Goal: Task Accomplishment & Management: Manage account settings

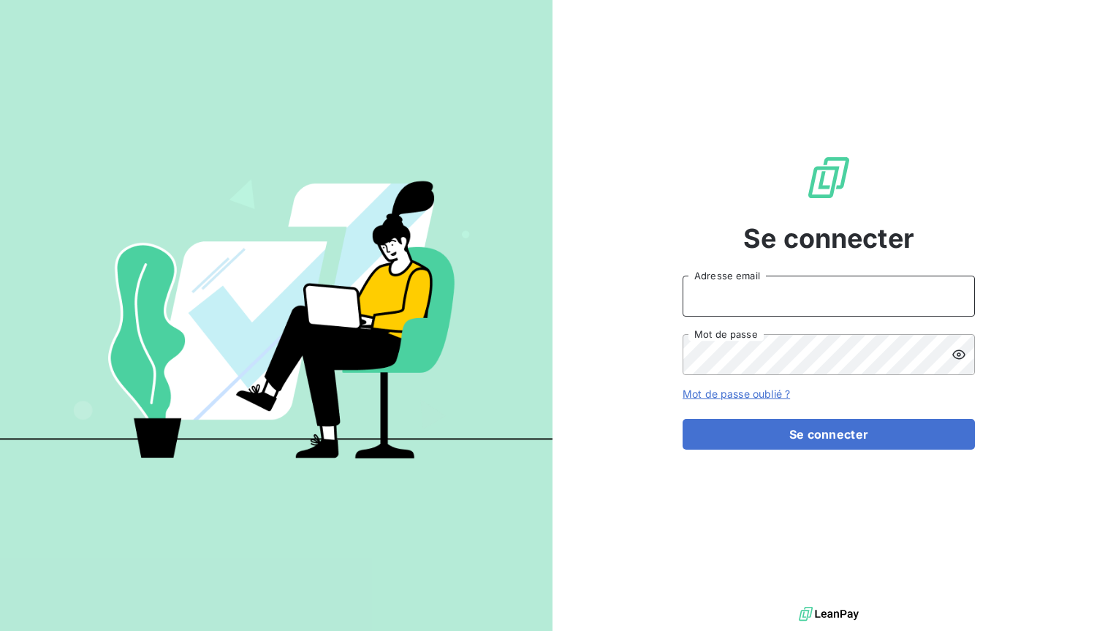
click at [723, 309] on input "Adresse email" at bounding box center [829, 296] width 292 height 41
type input "[PERSON_NAME][EMAIL_ADDRESS][DOMAIN_NAME]"
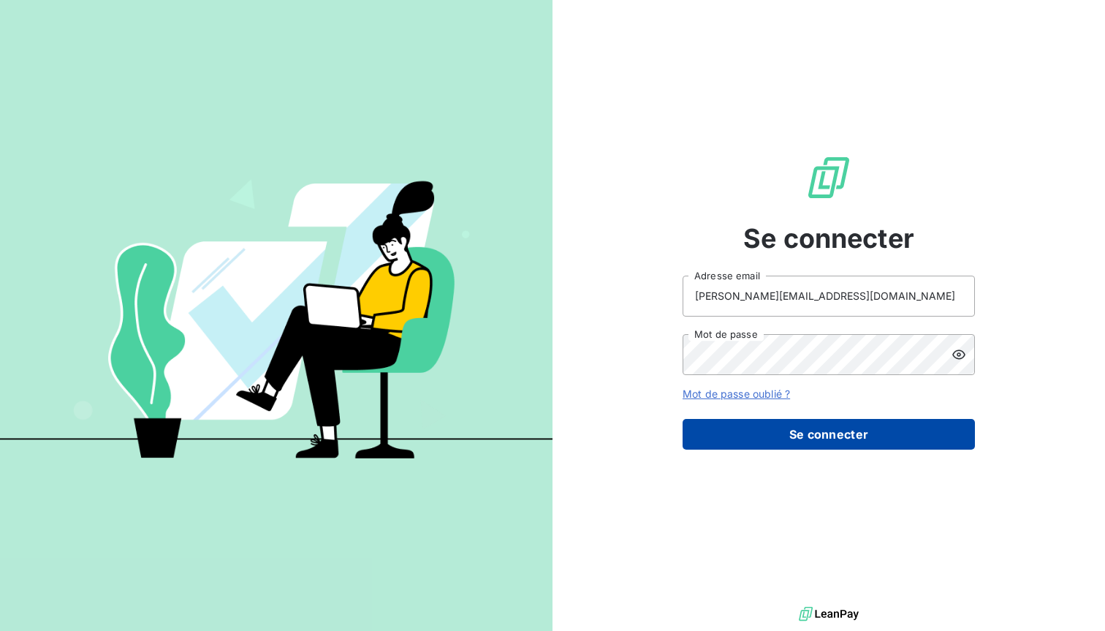
click at [808, 443] on button "Se connecter" at bounding box center [829, 434] width 292 height 31
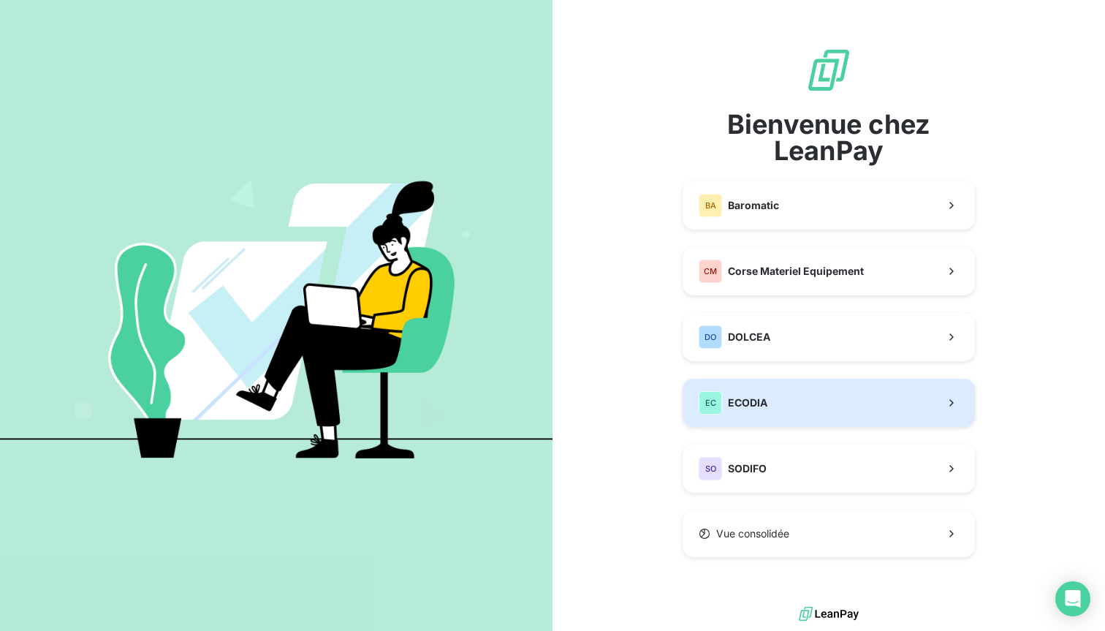
click at [795, 403] on button "EC ECODIA" at bounding box center [829, 403] width 292 height 48
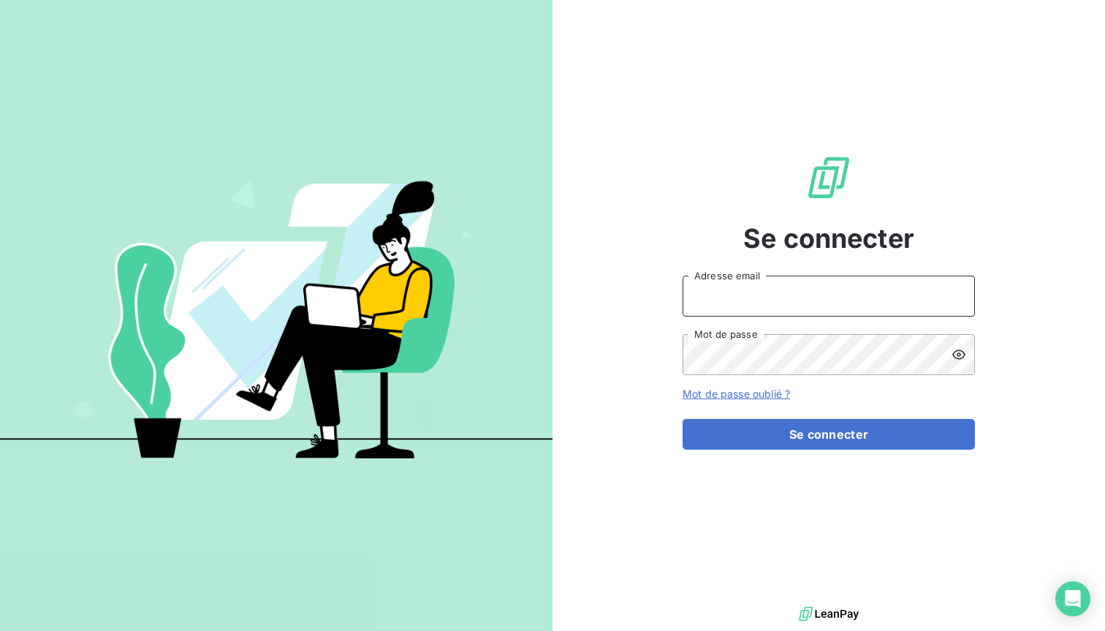
click at [768, 296] on input "Adresse email" at bounding box center [829, 296] width 292 height 41
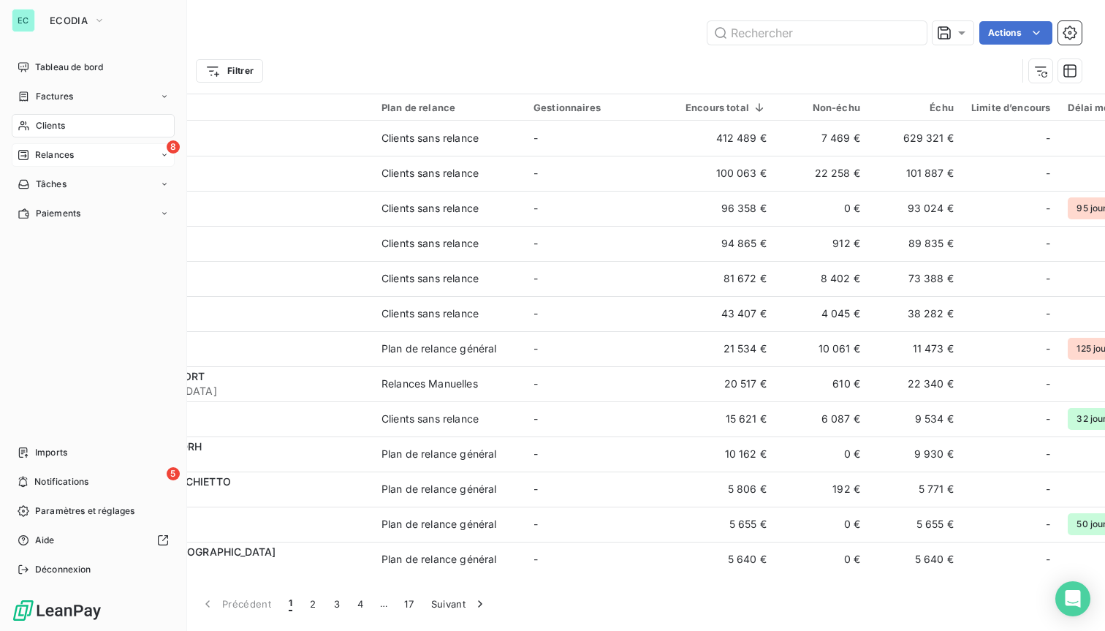
click at [52, 152] on span "Relances" at bounding box center [54, 154] width 39 height 13
click at [58, 239] on span "Effectuées" at bounding box center [57, 242] width 45 height 13
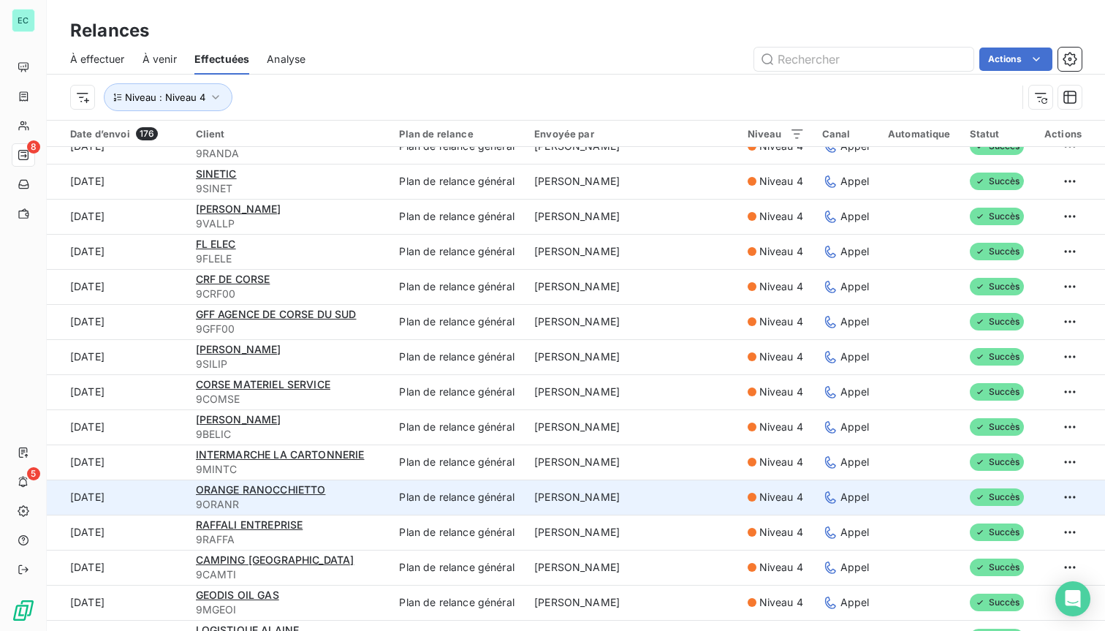
scroll to position [92, 0]
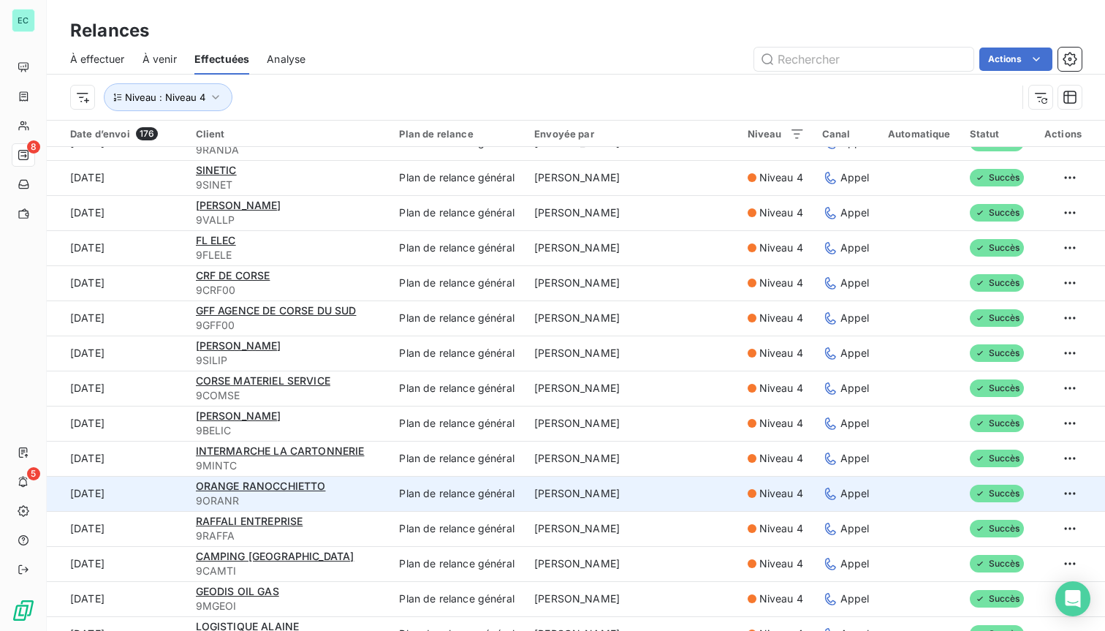
click at [600, 503] on td "[PERSON_NAME]" at bounding box center [632, 493] width 213 height 35
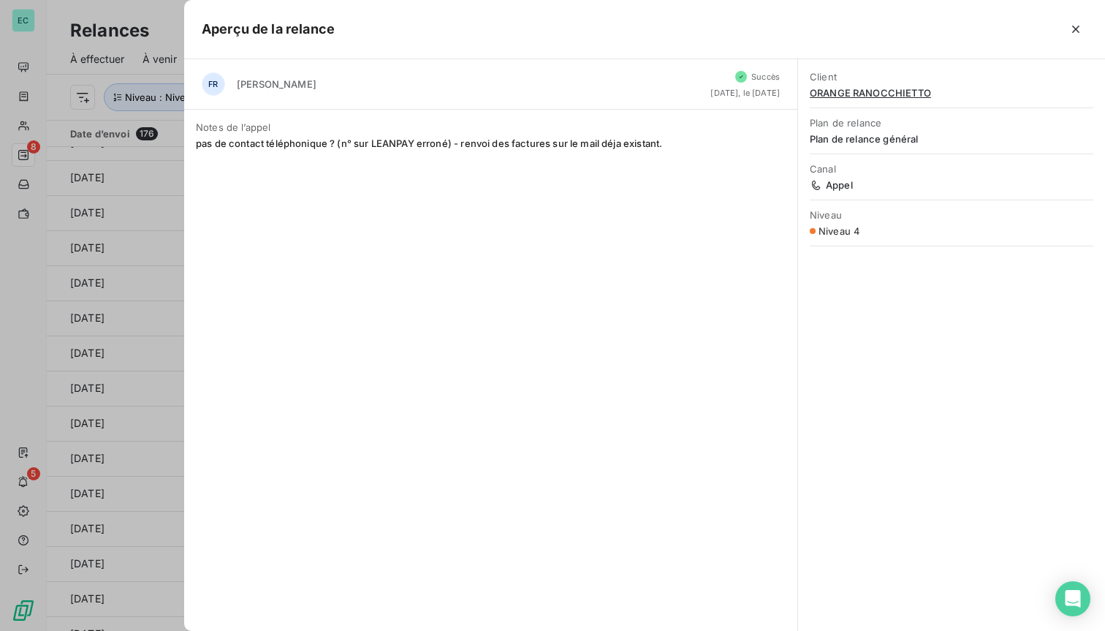
click at [124, 379] on div at bounding box center [552, 315] width 1105 height 631
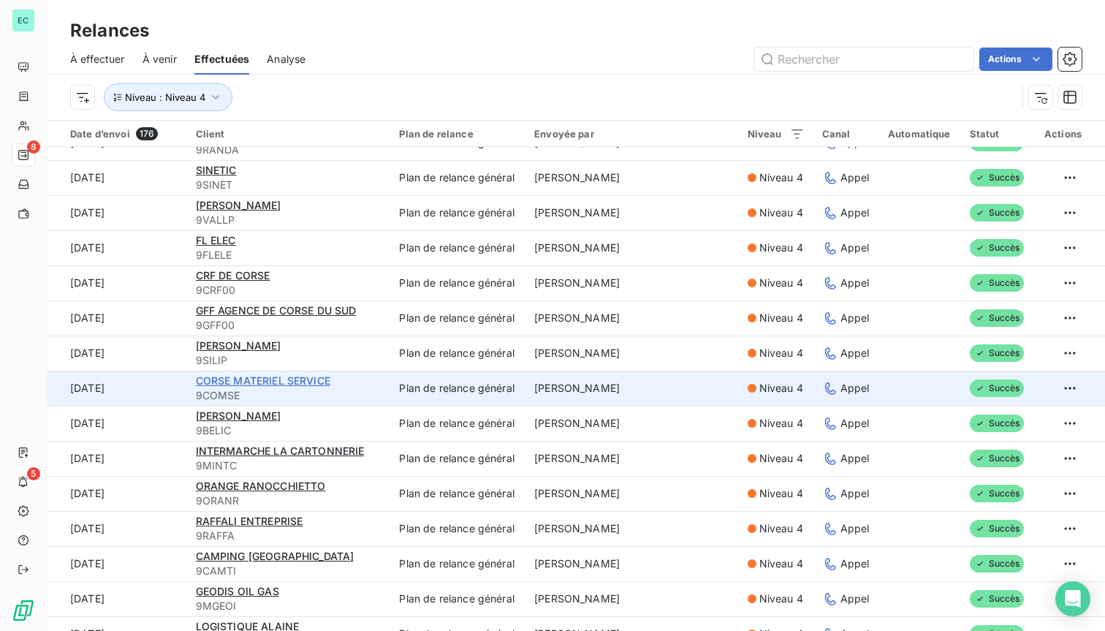
click at [273, 386] on span "CORSE MATERIEL SERVICE" at bounding box center [263, 380] width 134 height 12
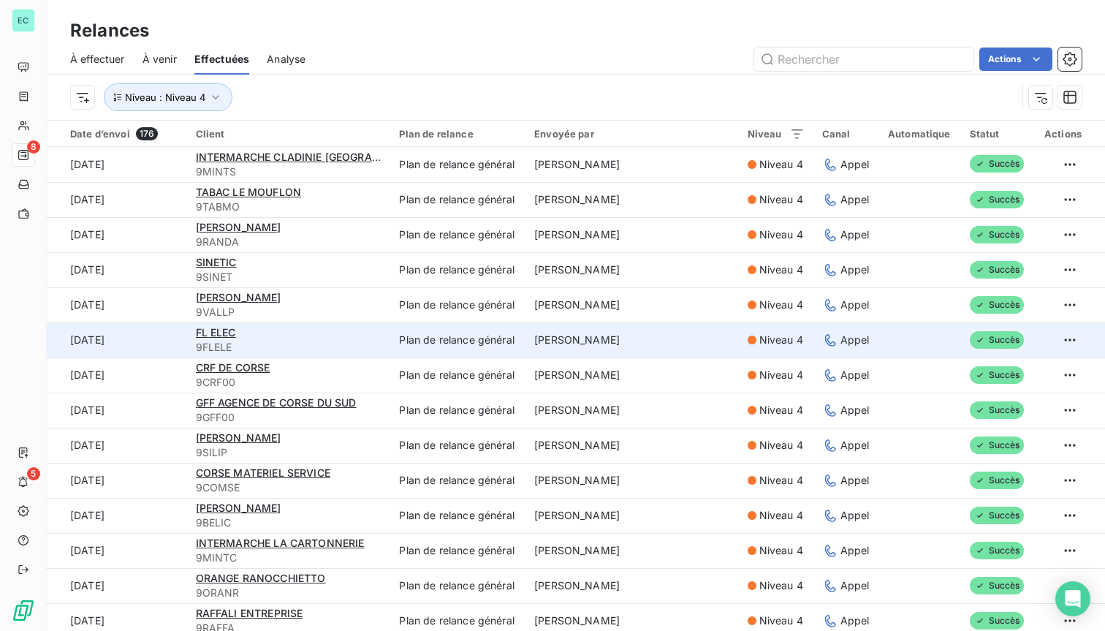
click at [330, 342] on span "9FLELE" at bounding box center [289, 347] width 186 height 15
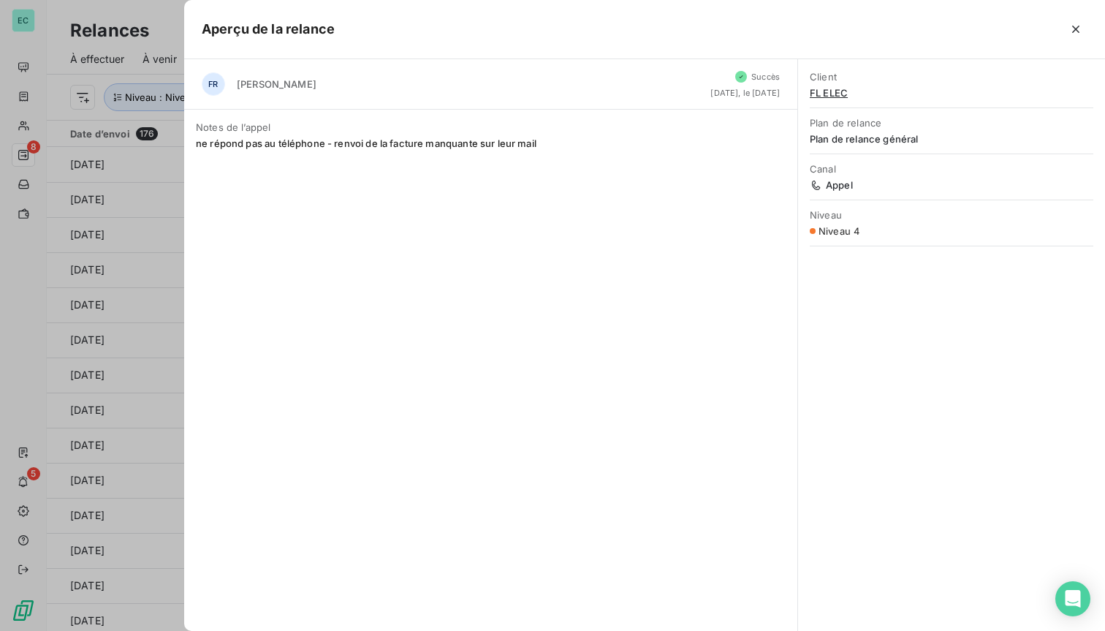
click at [132, 276] on div at bounding box center [552, 315] width 1105 height 631
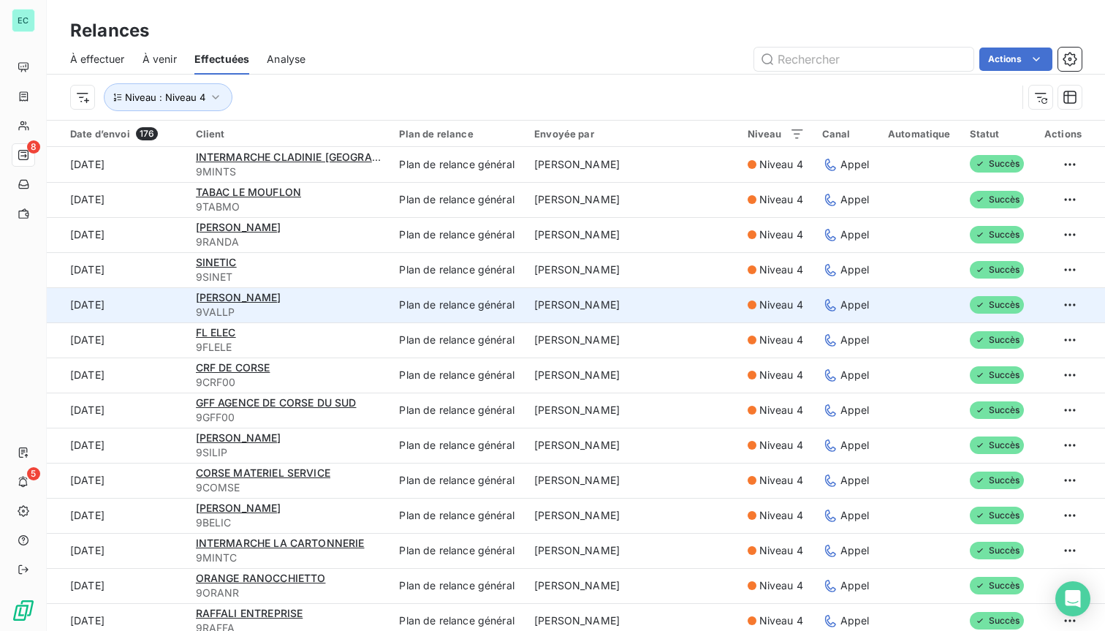
click at [306, 303] on div "[PERSON_NAME]" at bounding box center [289, 297] width 186 height 15
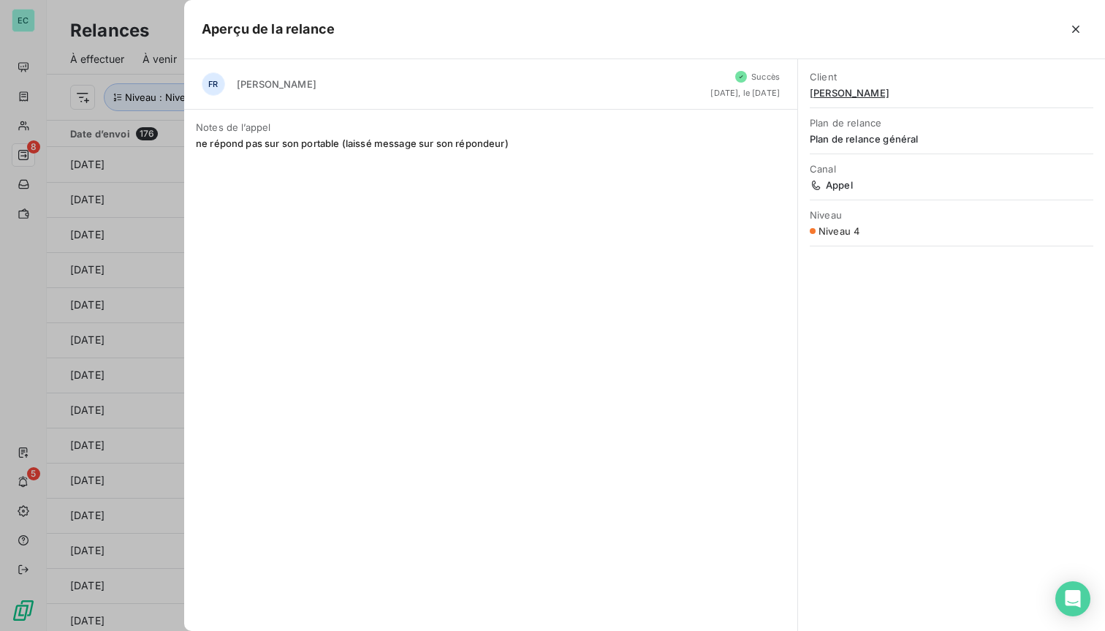
click at [147, 262] on div at bounding box center [552, 315] width 1105 height 631
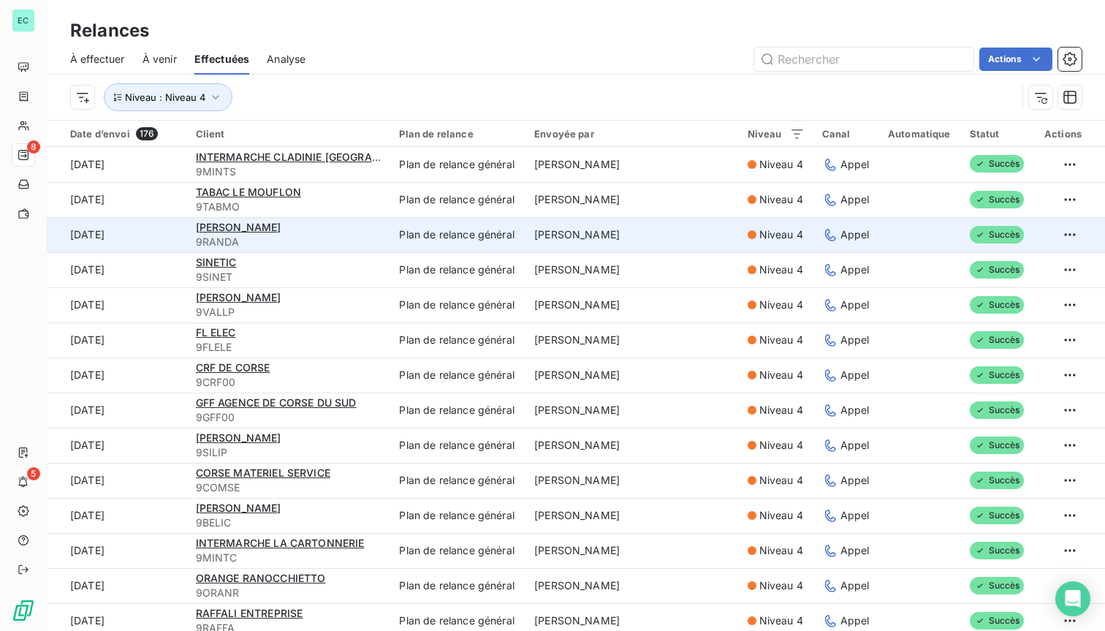
click at [382, 235] on span "9RANDA" at bounding box center [289, 242] width 186 height 15
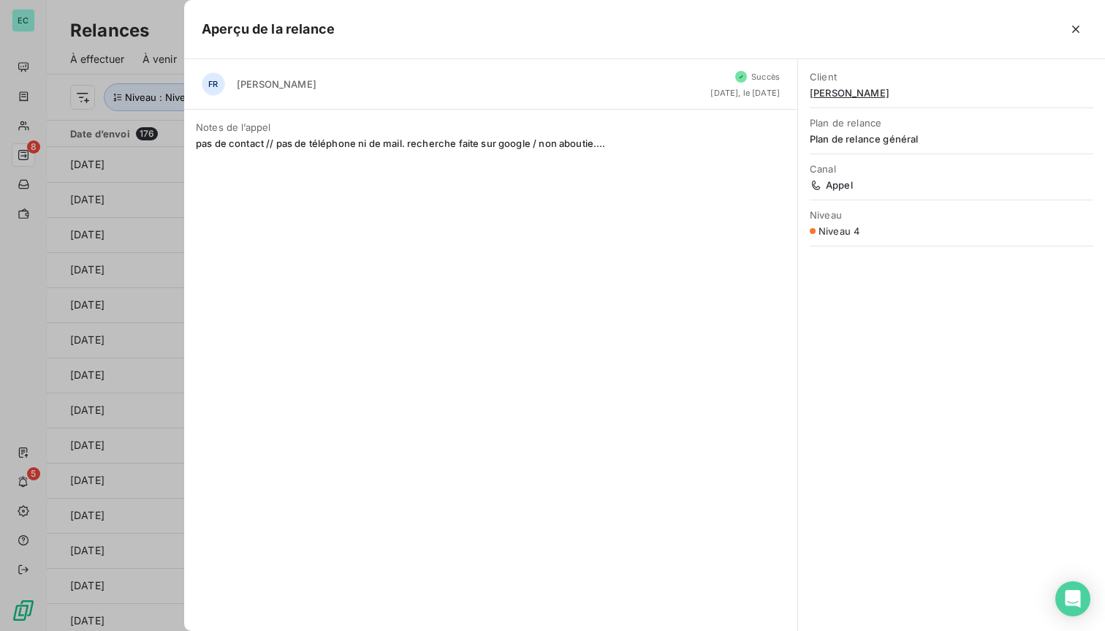
click at [158, 192] on div at bounding box center [552, 315] width 1105 height 631
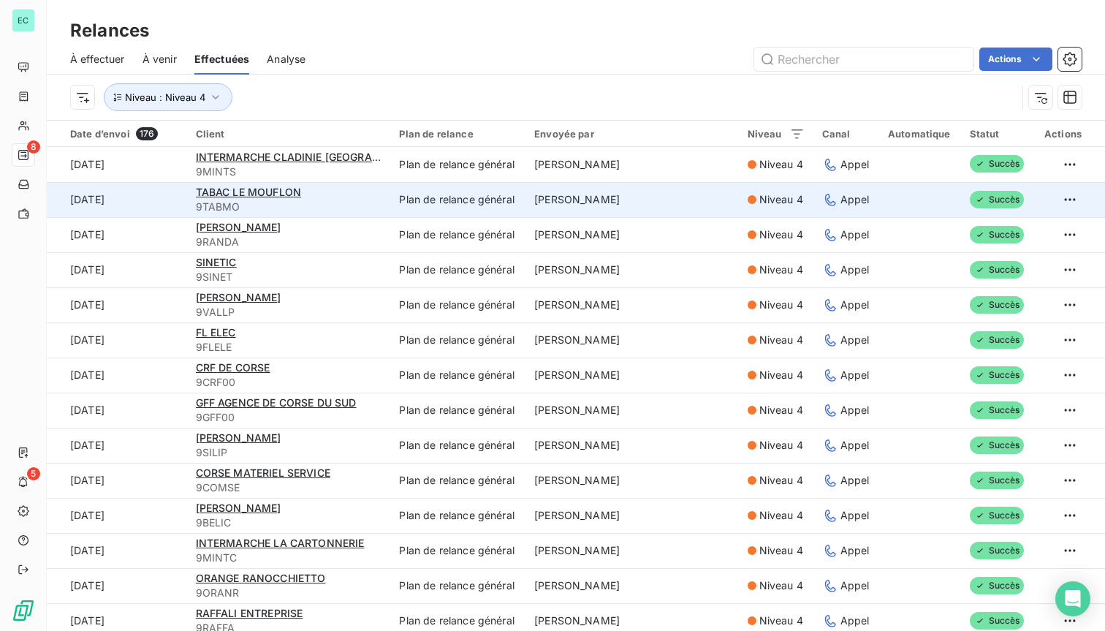
click at [343, 197] on div "TABAC LE MOUFLON" at bounding box center [289, 192] width 186 height 15
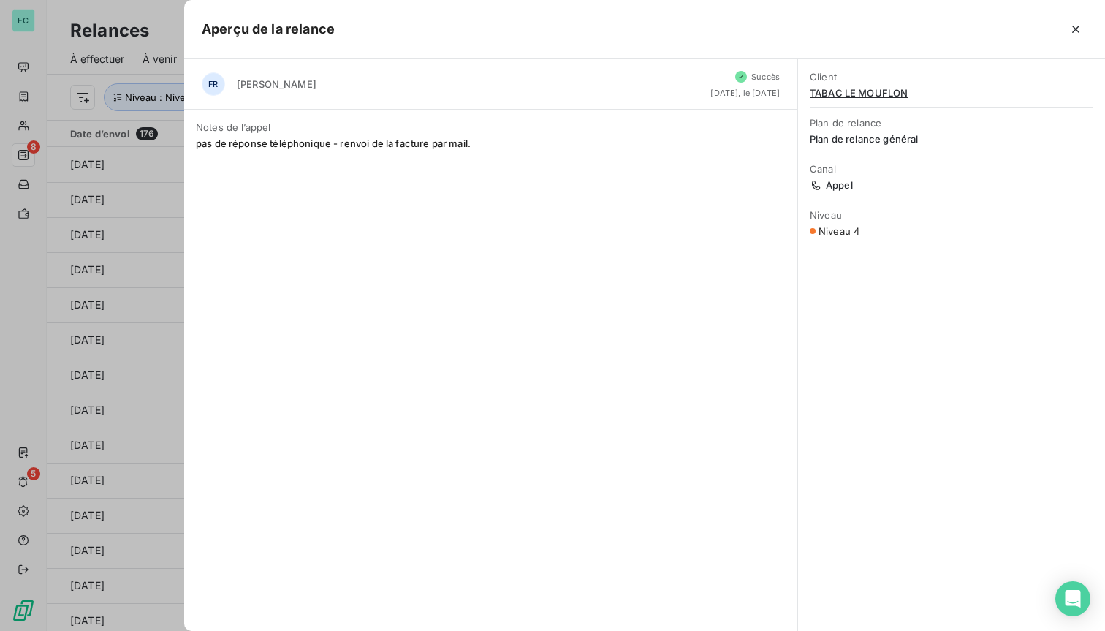
click at [172, 212] on div at bounding box center [552, 315] width 1105 height 631
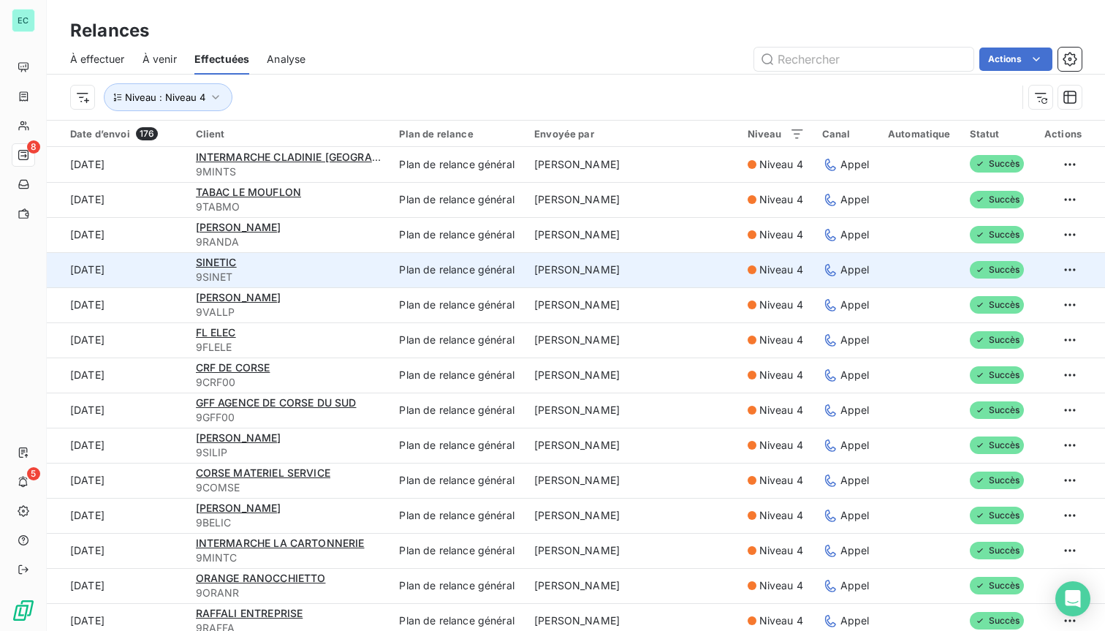
click at [372, 272] on span "9SINET" at bounding box center [289, 277] width 186 height 15
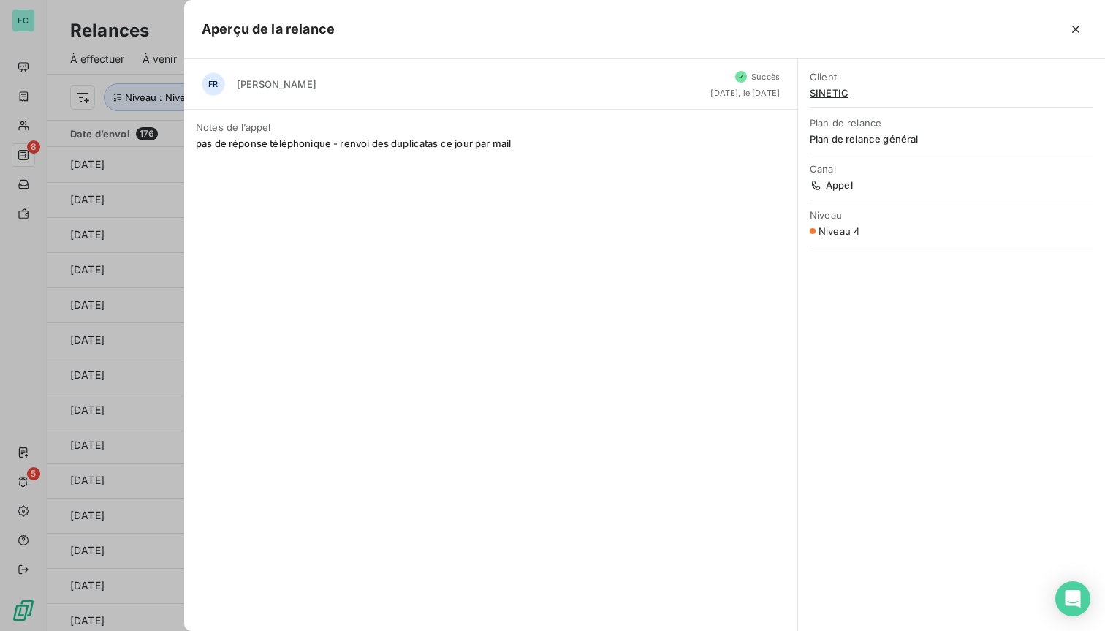
click at [113, 164] on div at bounding box center [552, 315] width 1105 height 631
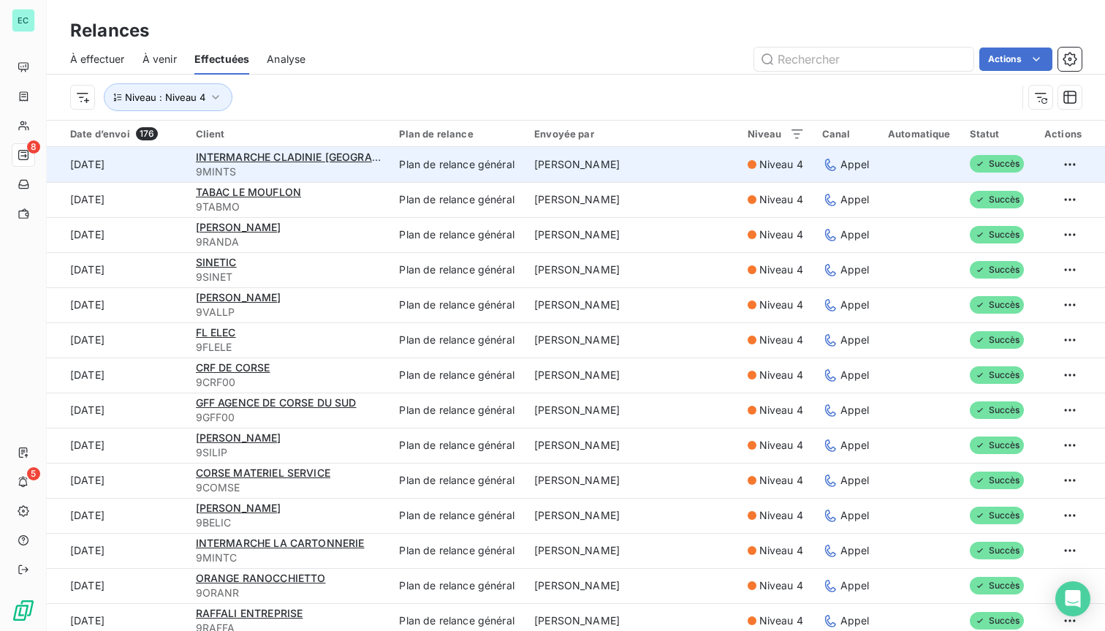
click at [113, 162] on td "[DATE]" at bounding box center [117, 164] width 140 height 35
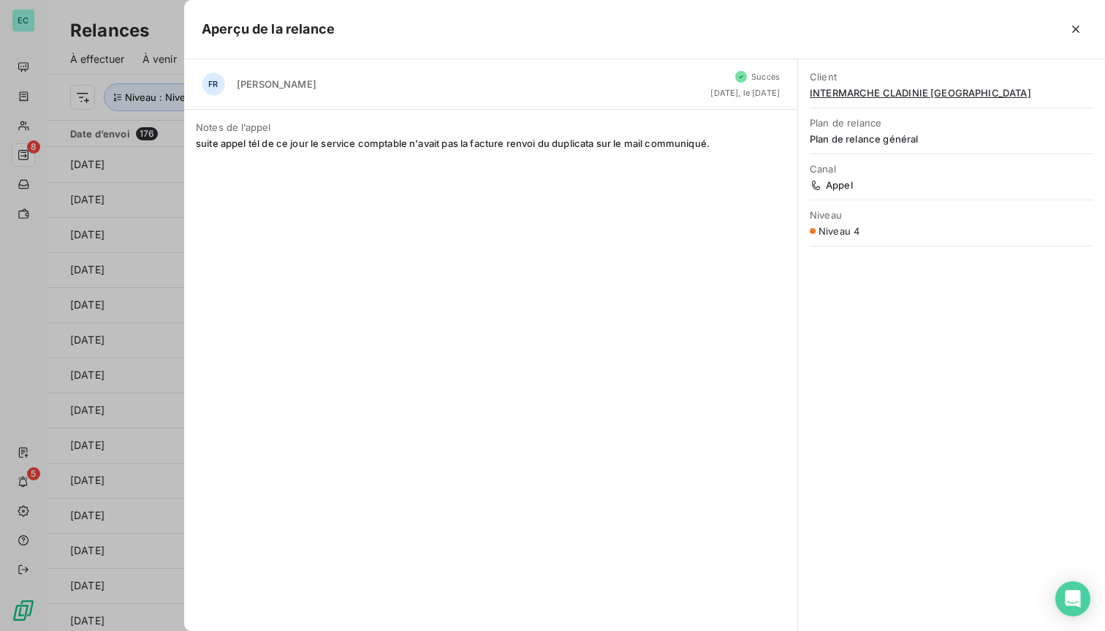
click at [137, 159] on div at bounding box center [552, 315] width 1105 height 631
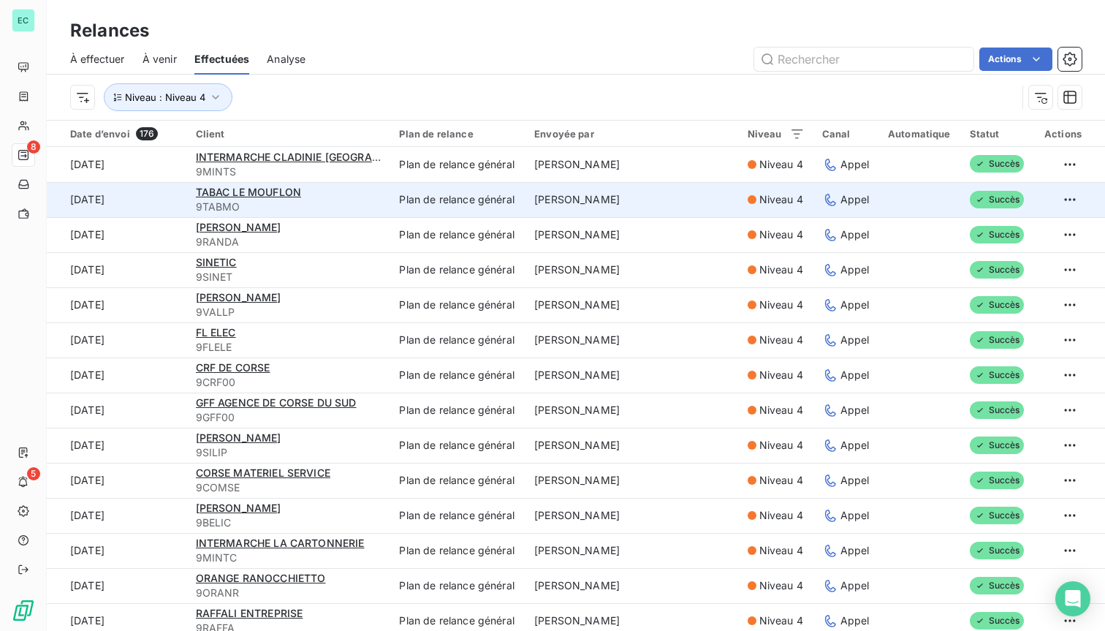
click at [377, 202] on span "9TABMO" at bounding box center [289, 207] width 186 height 15
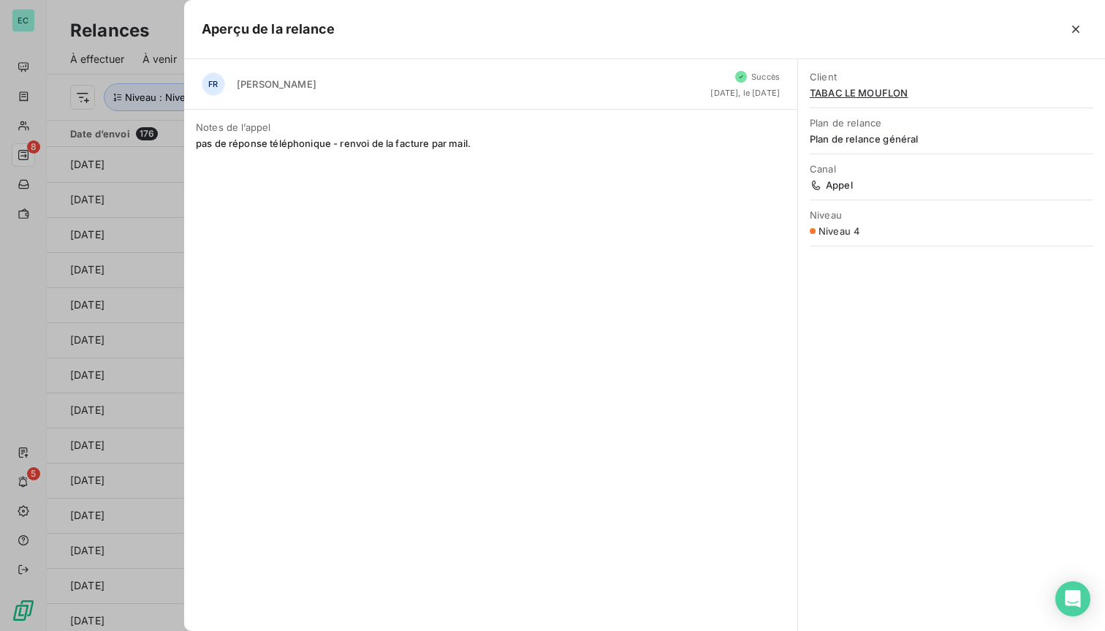
click at [99, 219] on div at bounding box center [552, 315] width 1105 height 631
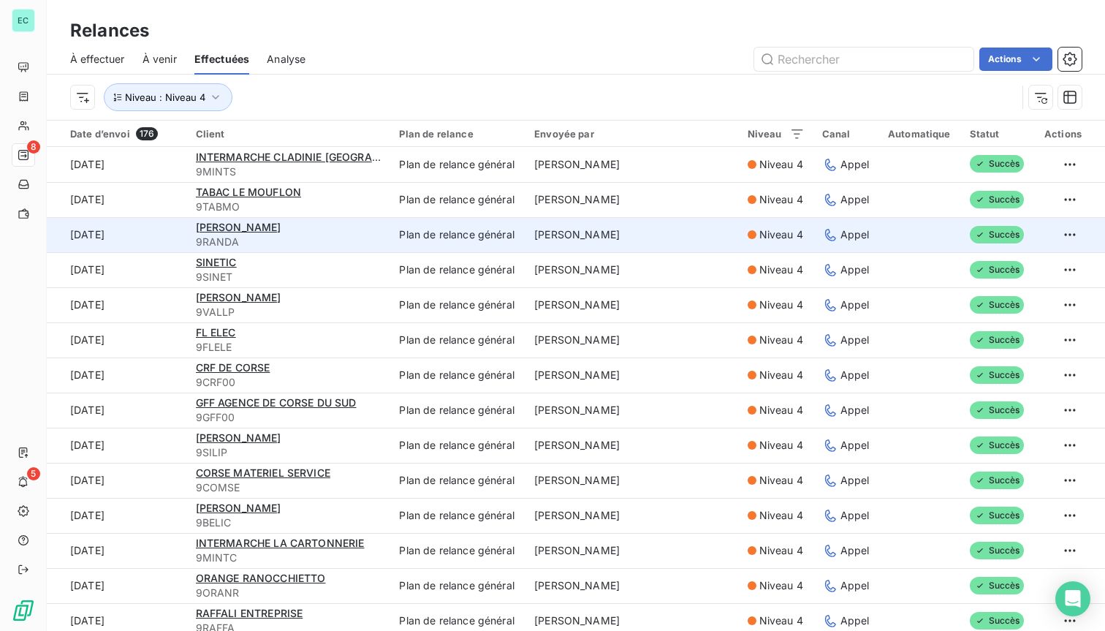
click at [454, 233] on td "Plan de relance général" at bounding box center [457, 234] width 135 height 35
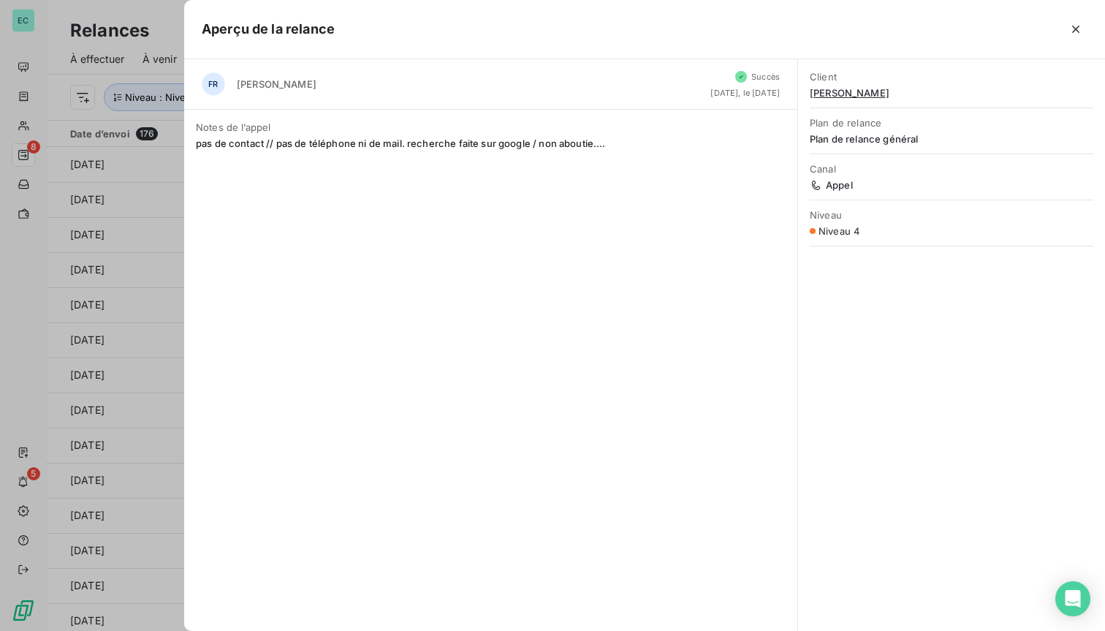
click at [113, 186] on div at bounding box center [552, 315] width 1105 height 631
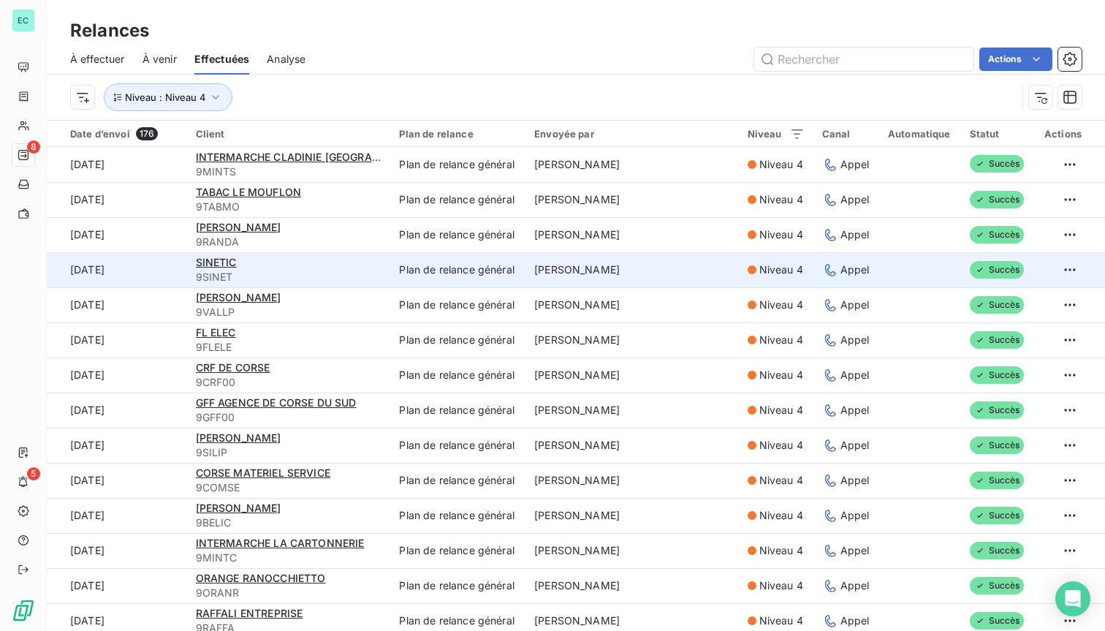
click at [504, 269] on td "Plan de relance général" at bounding box center [457, 269] width 135 height 35
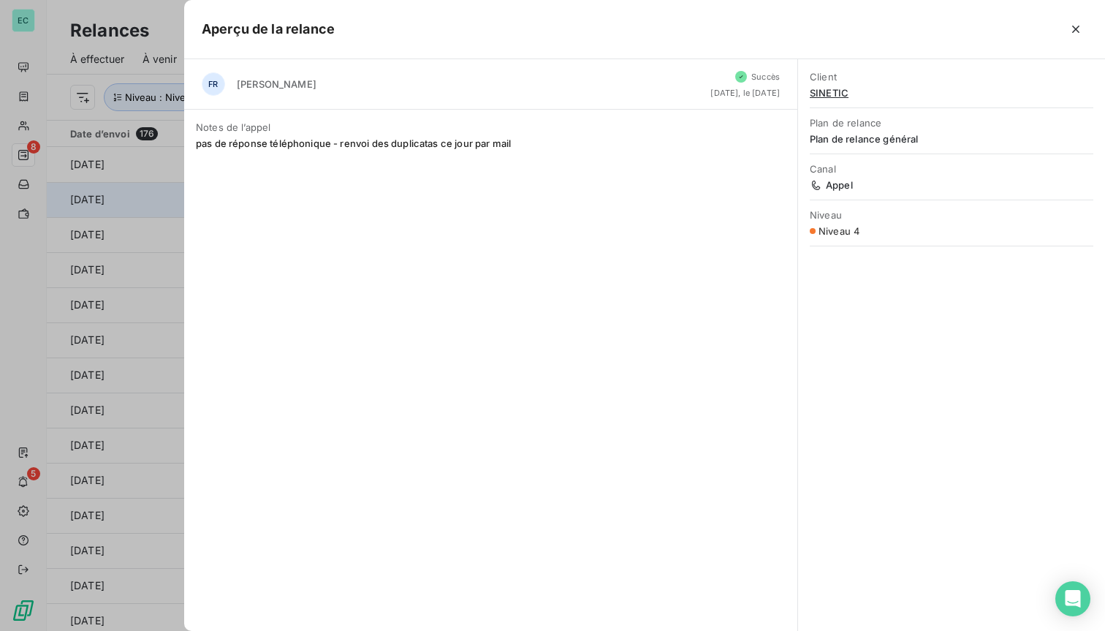
click at [84, 211] on div at bounding box center [552, 315] width 1105 height 631
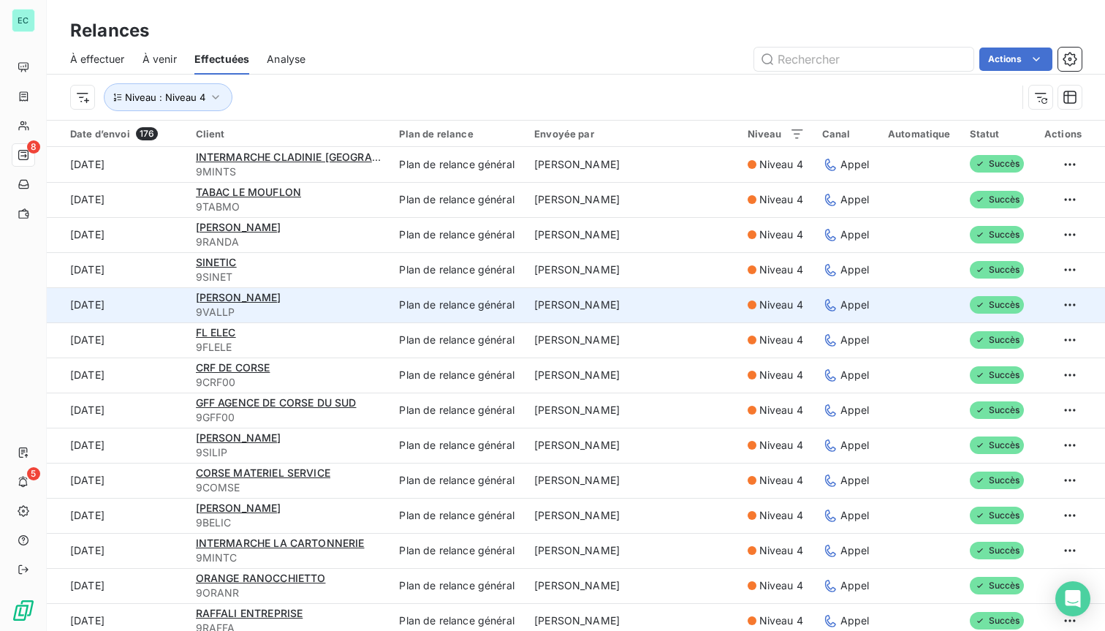
click at [471, 311] on td "Plan de relance général" at bounding box center [457, 304] width 135 height 35
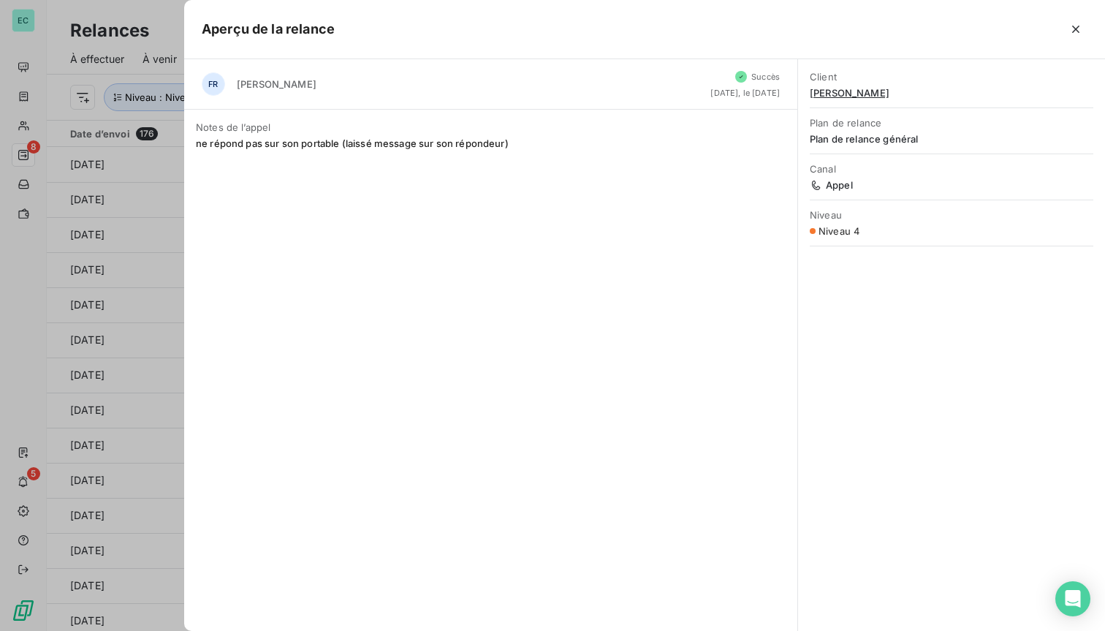
click at [138, 239] on div at bounding box center [552, 315] width 1105 height 631
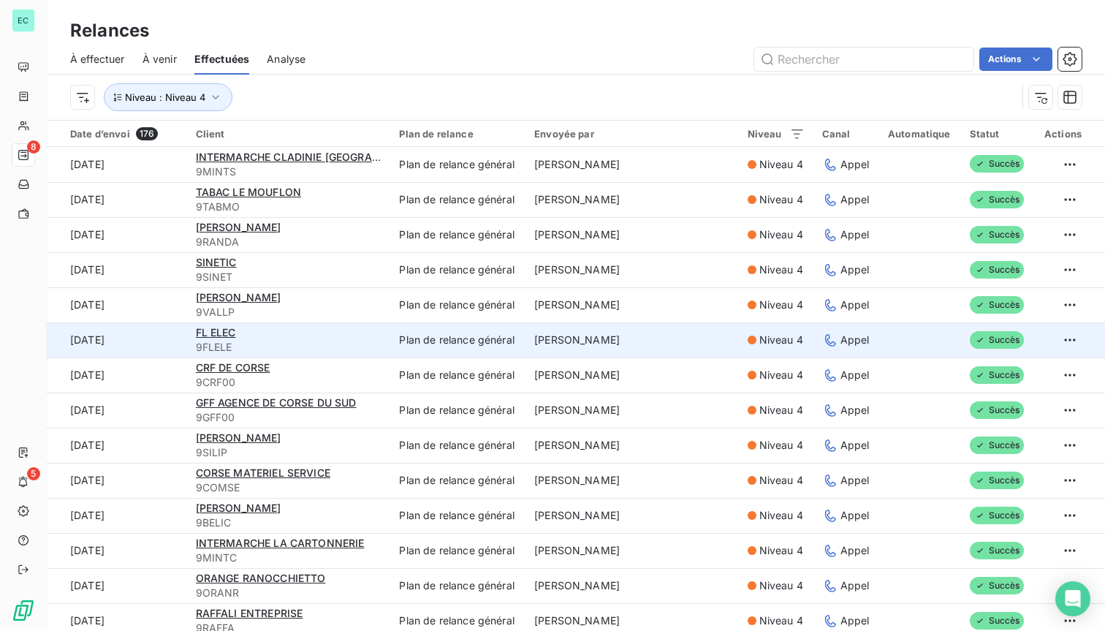
click at [331, 347] on span "9FLELE" at bounding box center [289, 347] width 186 height 15
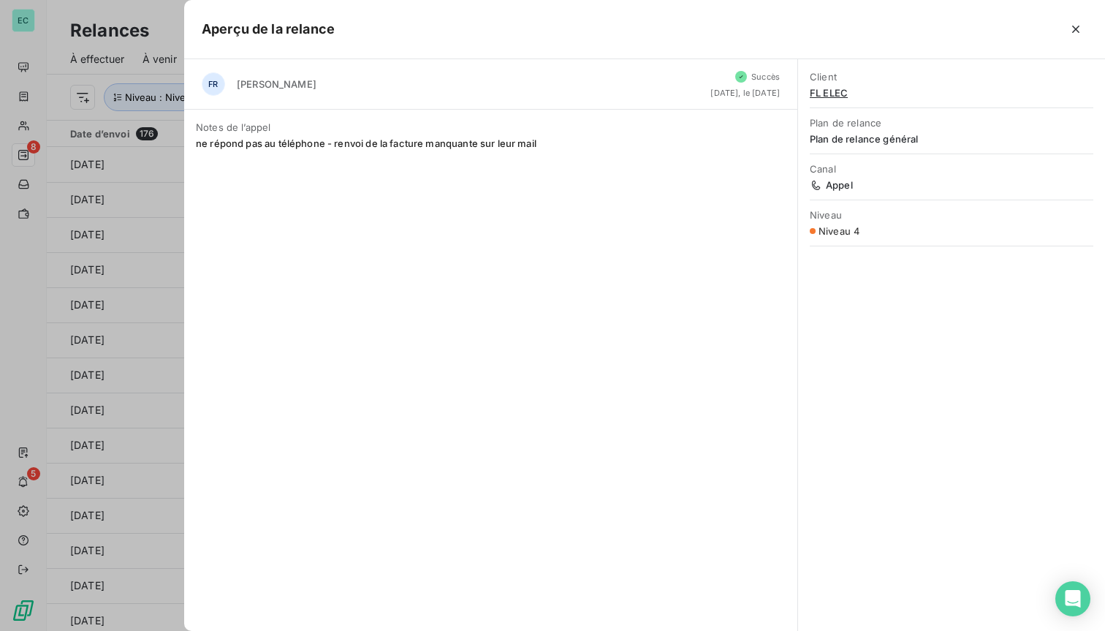
click at [77, 251] on div at bounding box center [552, 315] width 1105 height 631
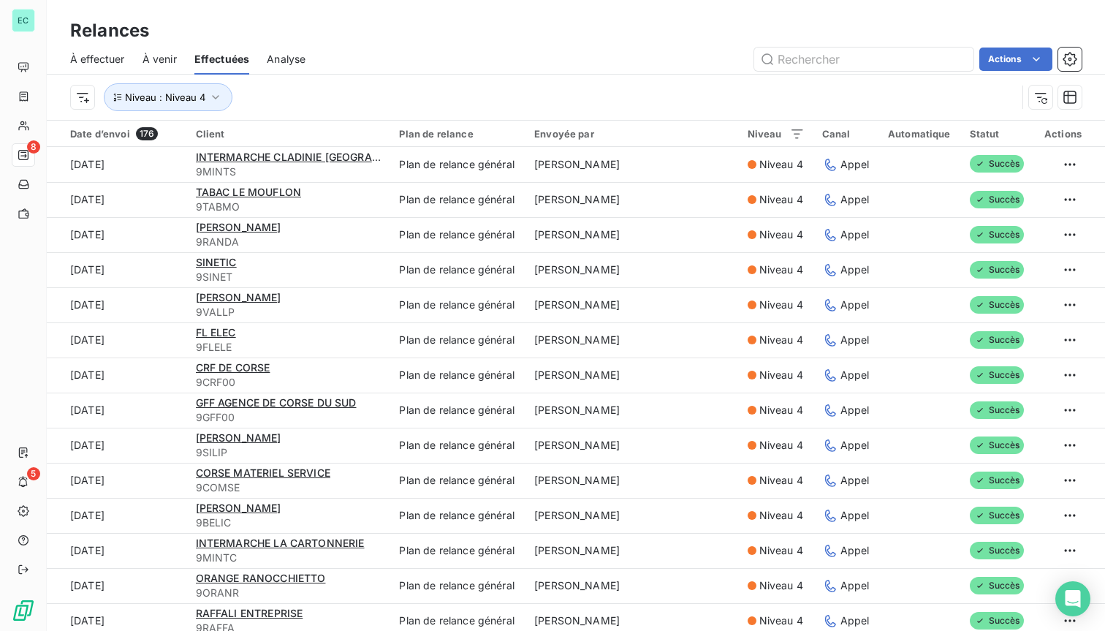
click at [161, 56] on span "À venir" at bounding box center [160, 59] width 34 height 15
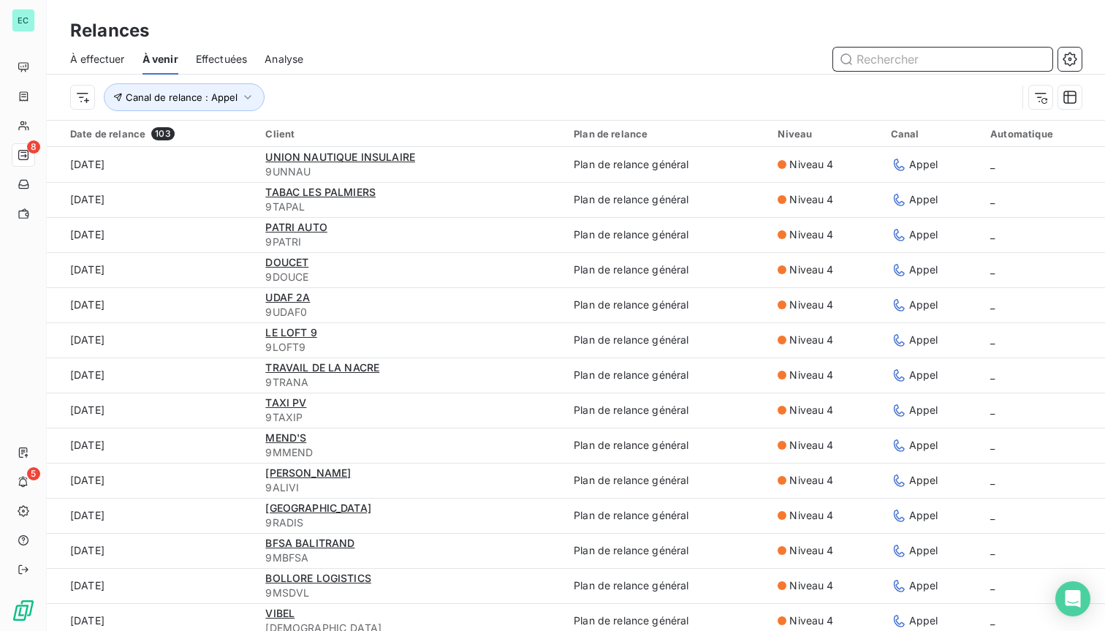
click at [230, 65] on span "Effectuées" at bounding box center [222, 59] width 52 height 15
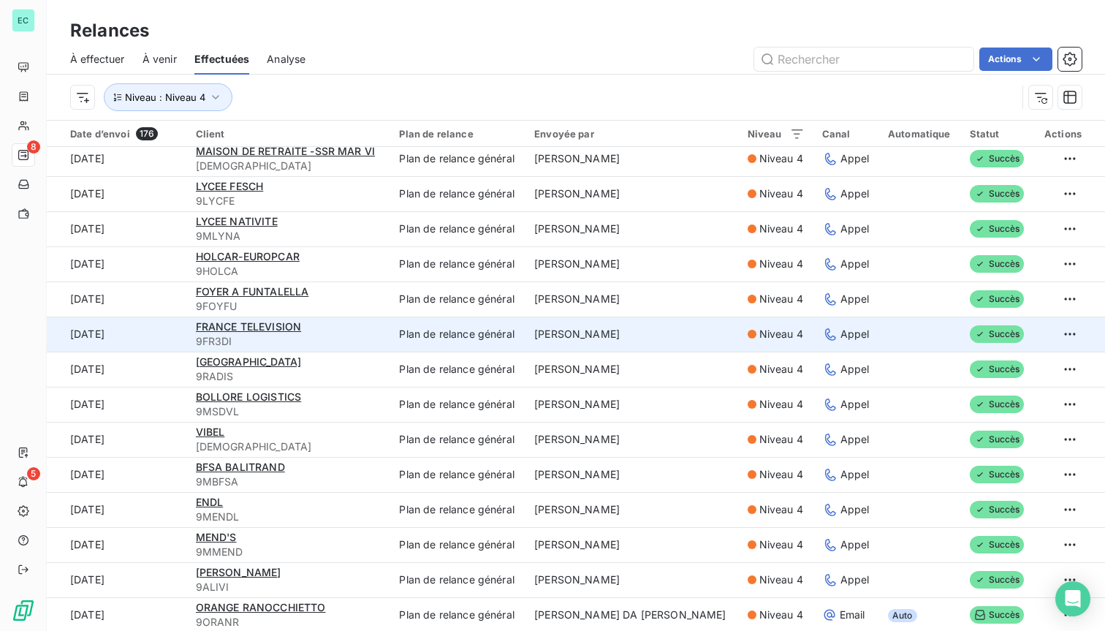
scroll to position [891, 0]
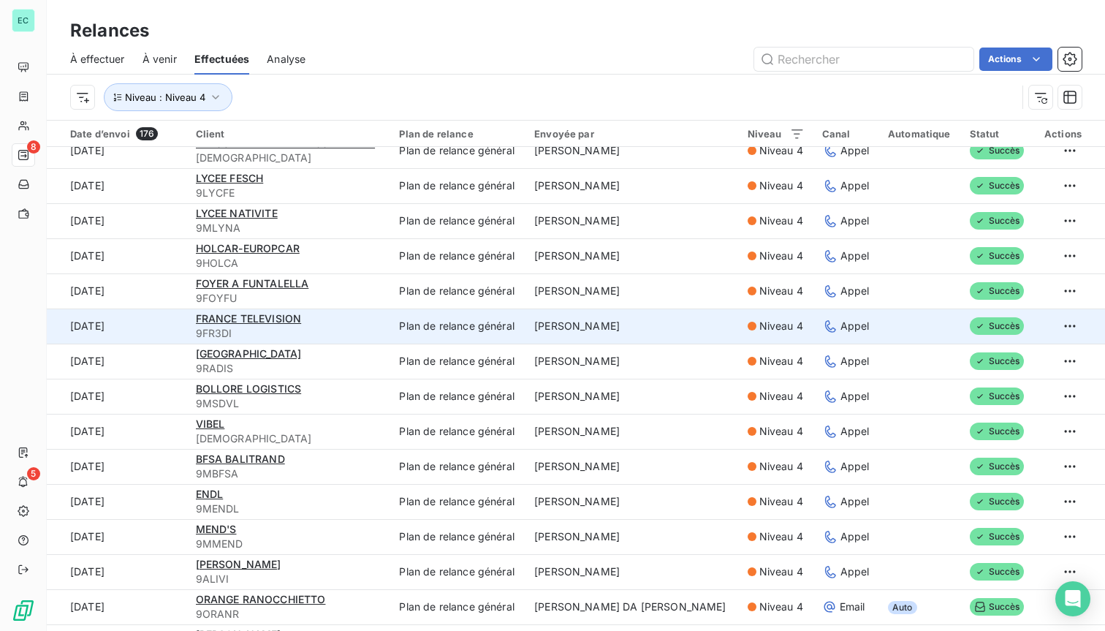
click at [479, 327] on td "Plan de relance général" at bounding box center [457, 325] width 135 height 35
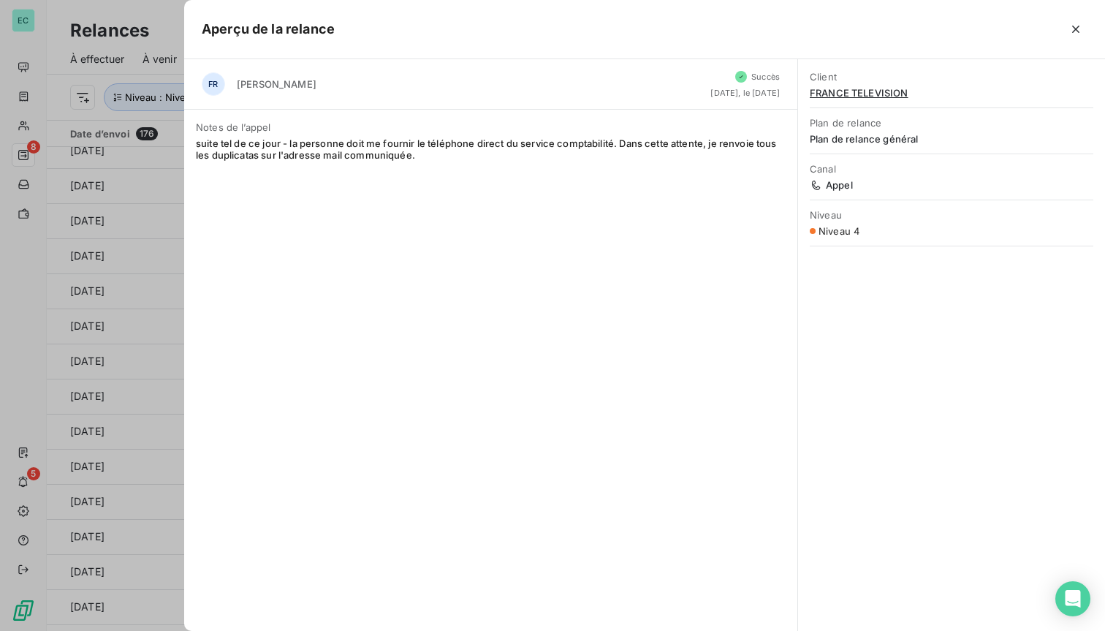
click at [146, 249] on div at bounding box center [552, 315] width 1105 height 631
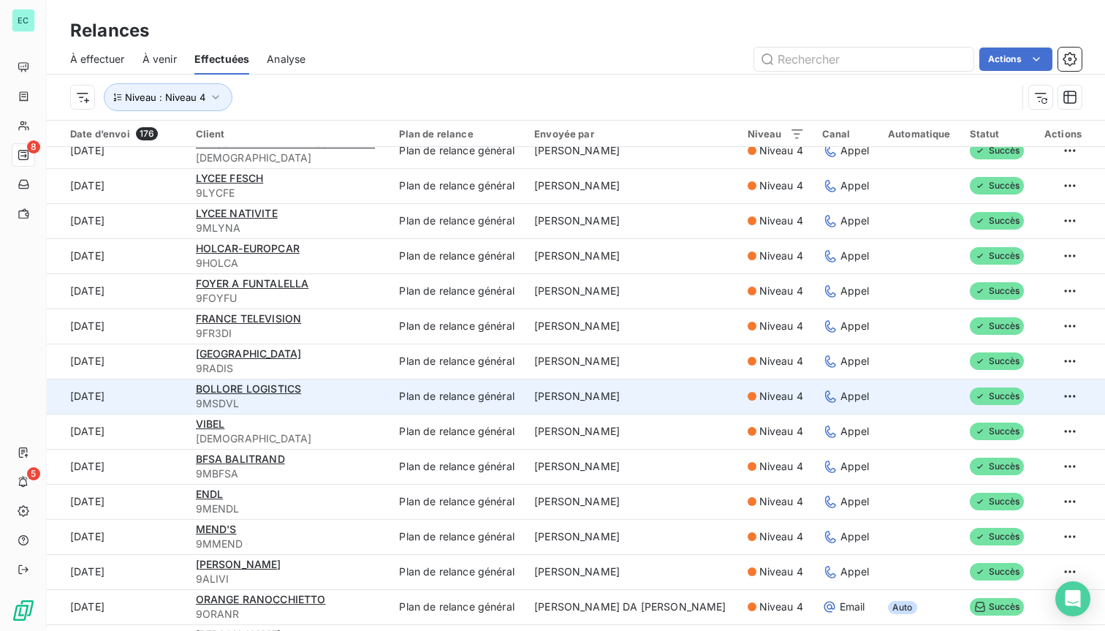
click at [382, 390] on div "BOLLORE LOGISTICS" at bounding box center [289, 389] width 186 height 15
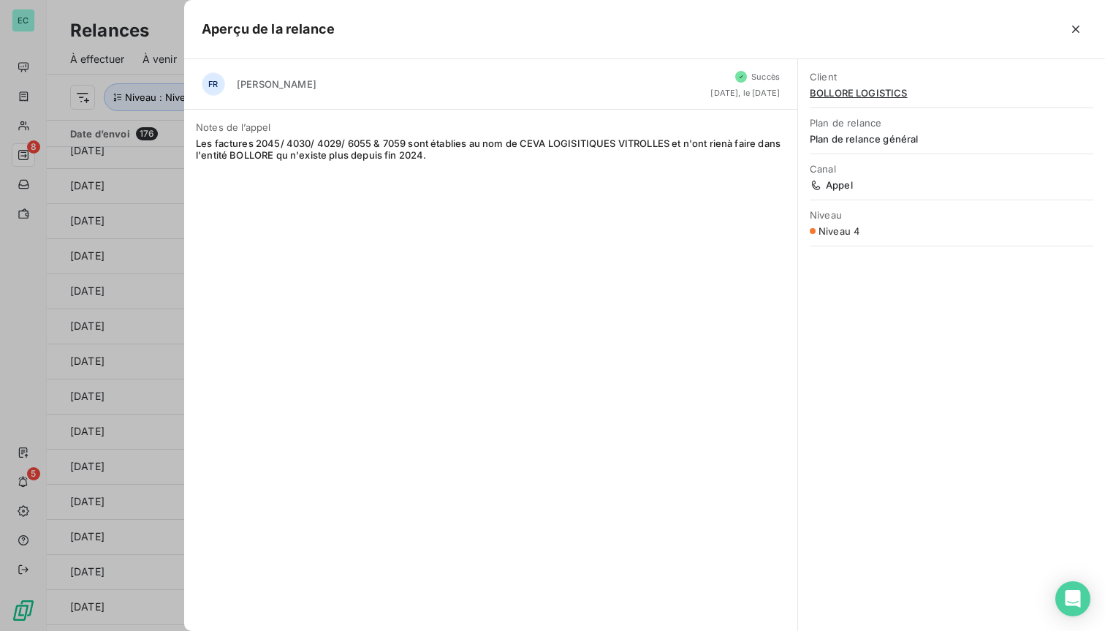
click at [56, 338] on div at bounding box center [552, 315] width 1105 height 631
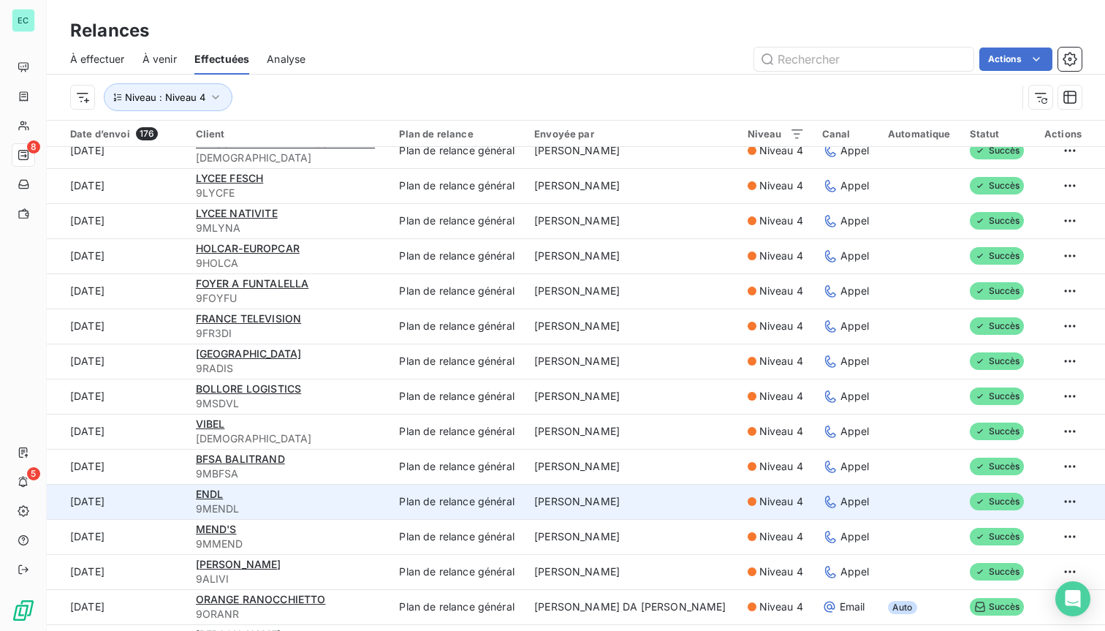
click at [586, 506] on td "[PERSON_NAME]" at bounding box center [632, 501] width 213 height 35
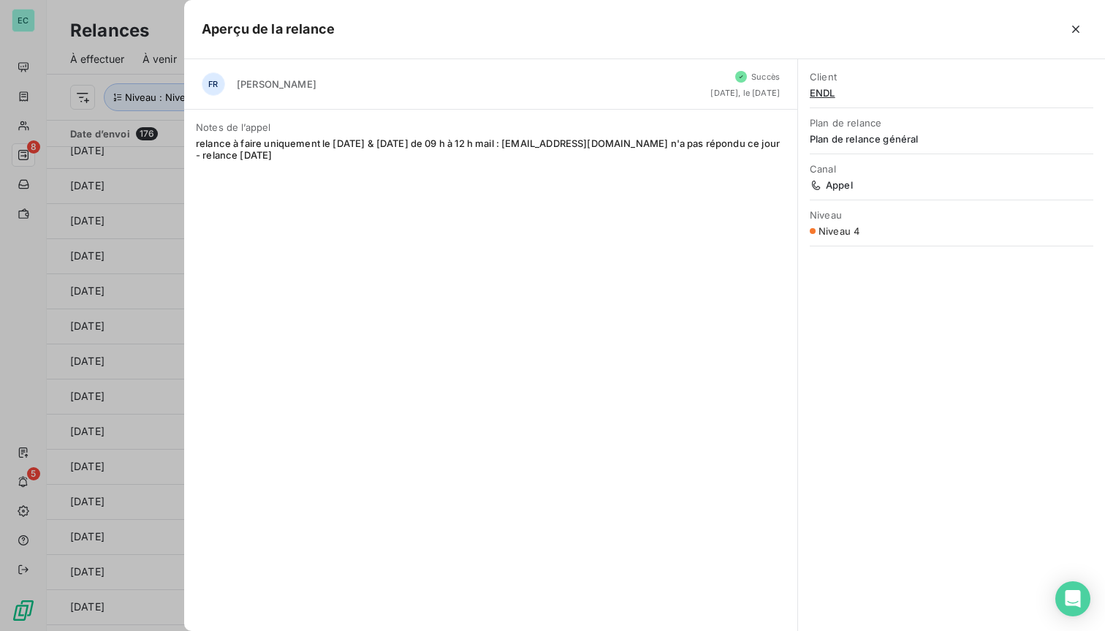
click at [99, 375] on div at bounding box center [552, 315] width 1105 height 631
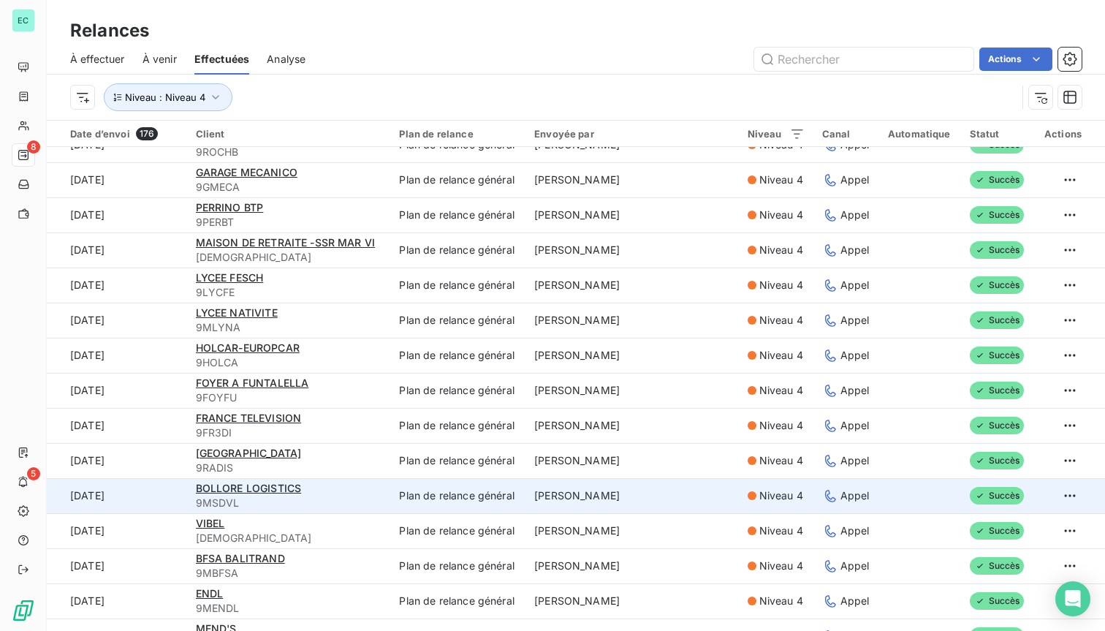
scroll to position [790, 0]
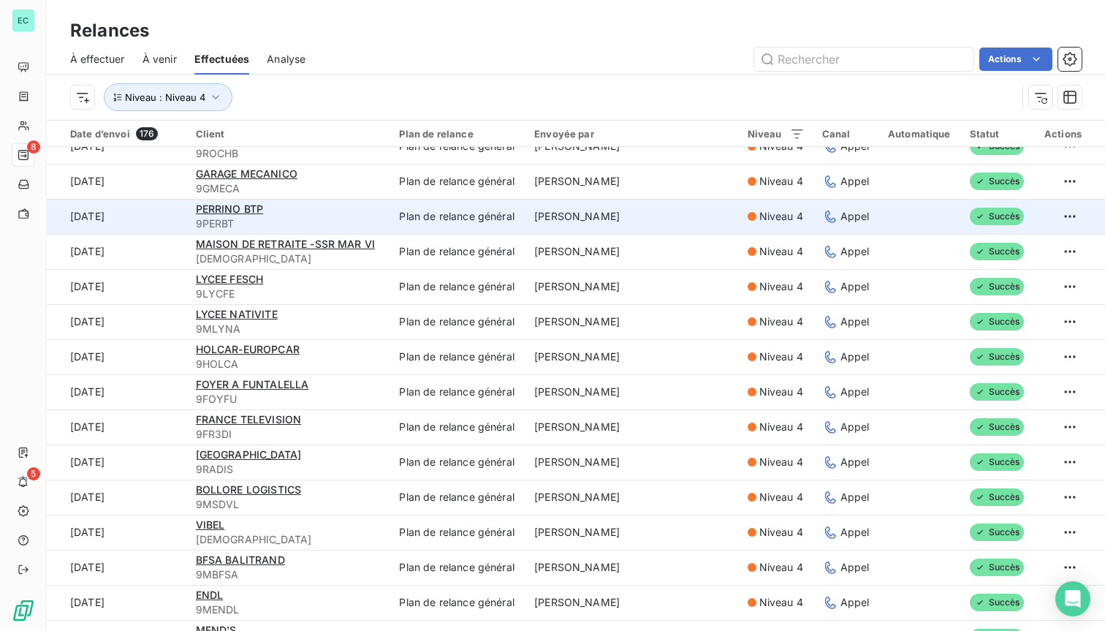
click at [348, 210] on div "PERRINO BTP" at bounding box center [289, 209] width 186 height 15
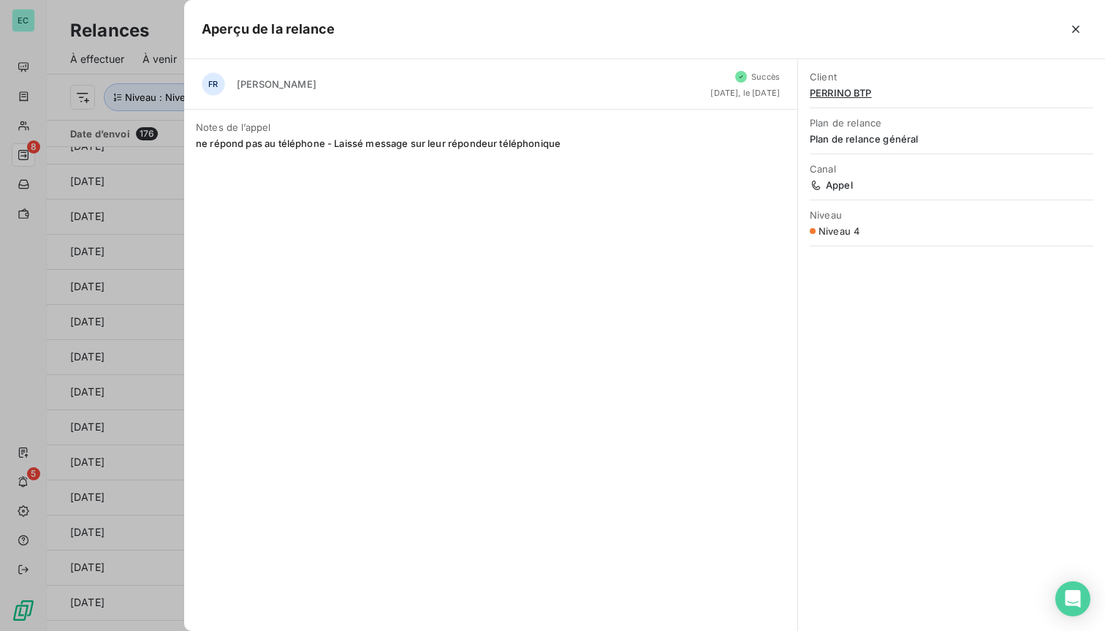
click at [151, 222] on div at bounding box center [552, 315] width 1105 height 631
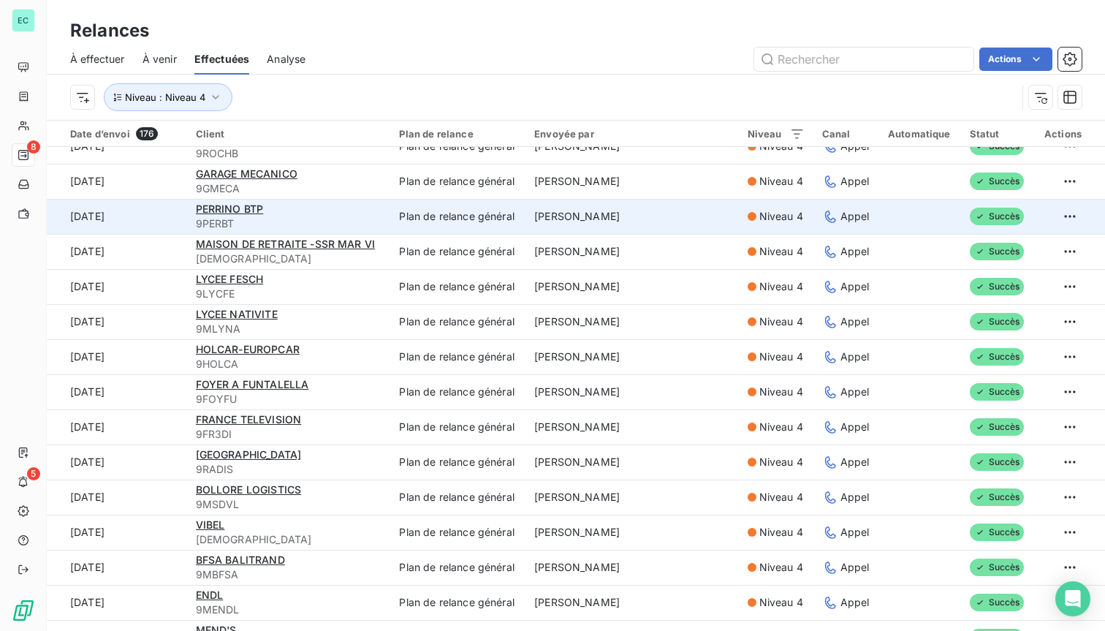
click at [459, 205] on td "Plan de relance général" at bounding box center [457, 216] width 135 height 35
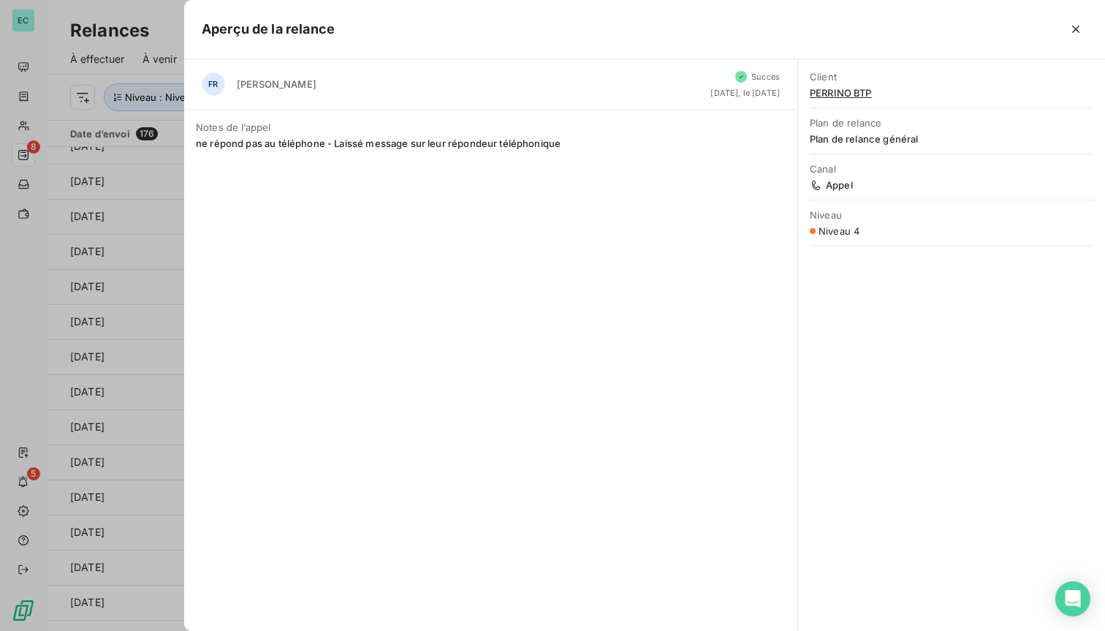
click at [108, 213] on div at bounding box center [552, 315] width 1105 height 631
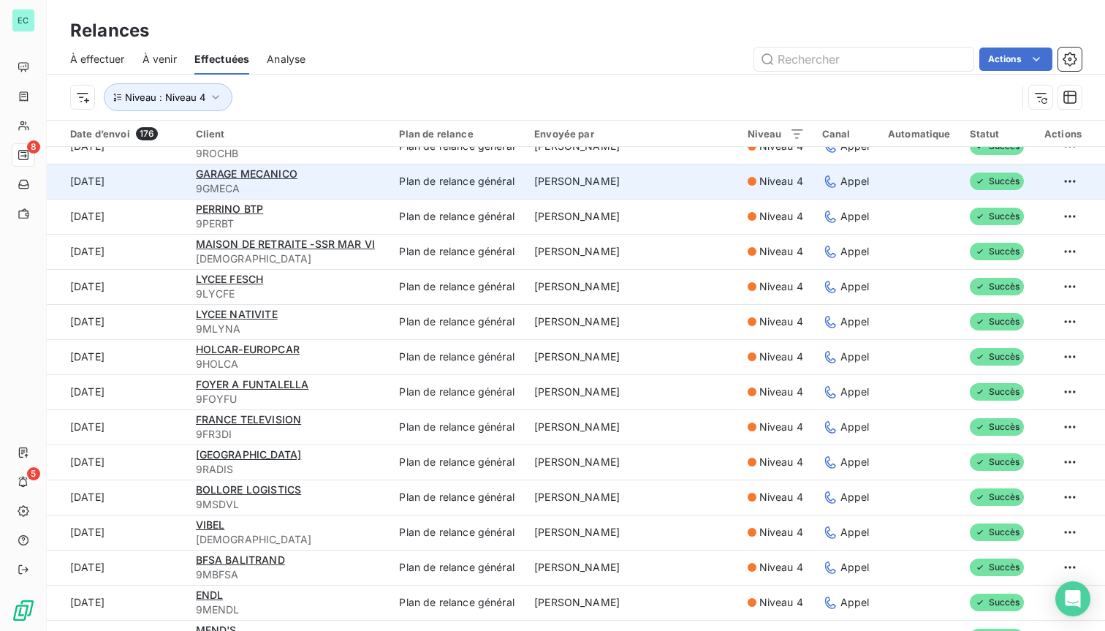
click at [457, 178] on td "Plan de relance général" at bounding box center [457, 181] width 135 height 35
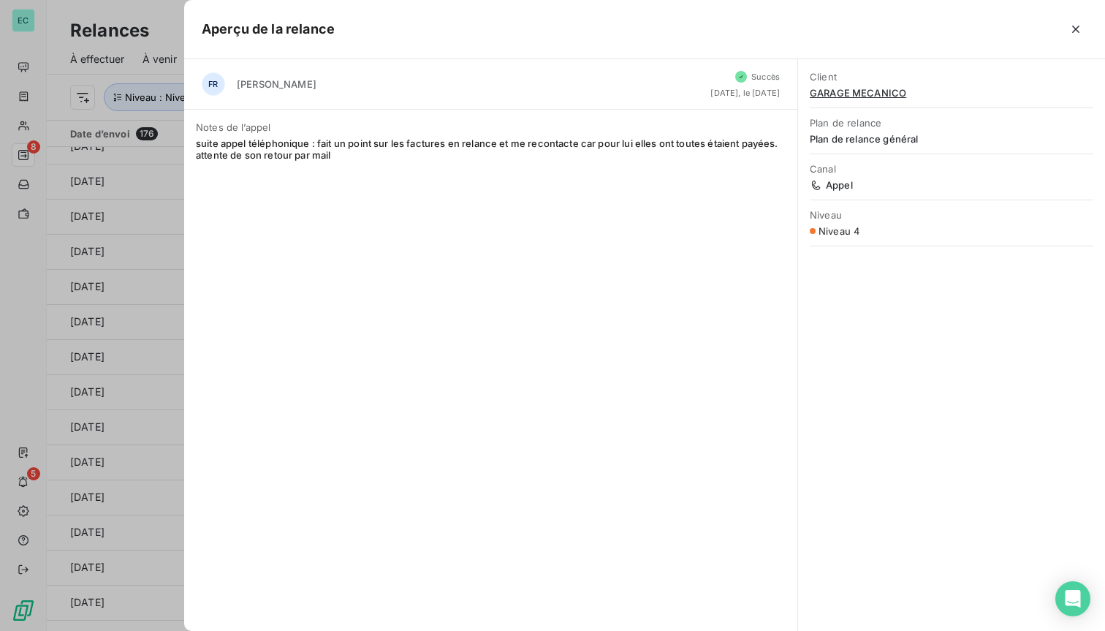
click at [171, 234] on div at bounding box center [552, 315] width 1105 height 631
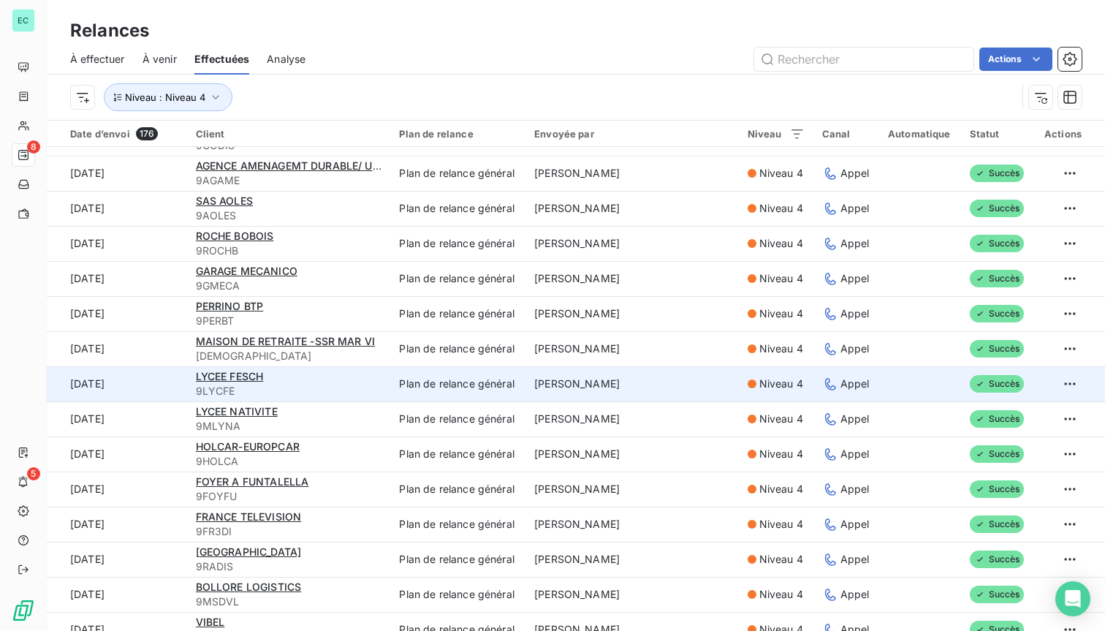
scroll to position [690, 0]
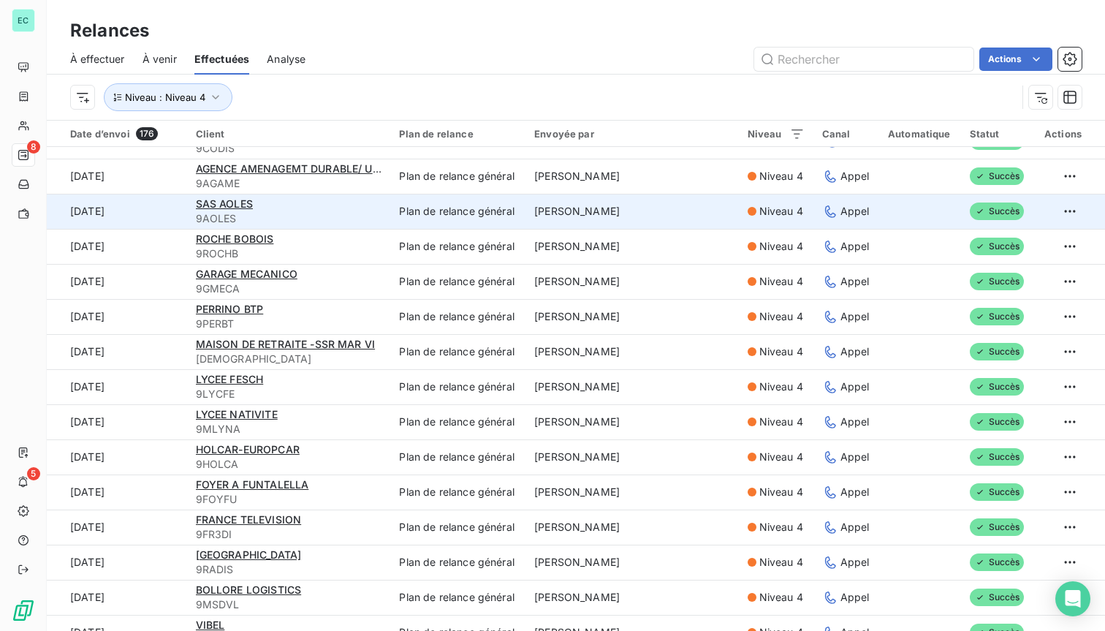
click at [457, 209] on td "Plan de relance général" at bounding box center [457, 211] width 135 height 35
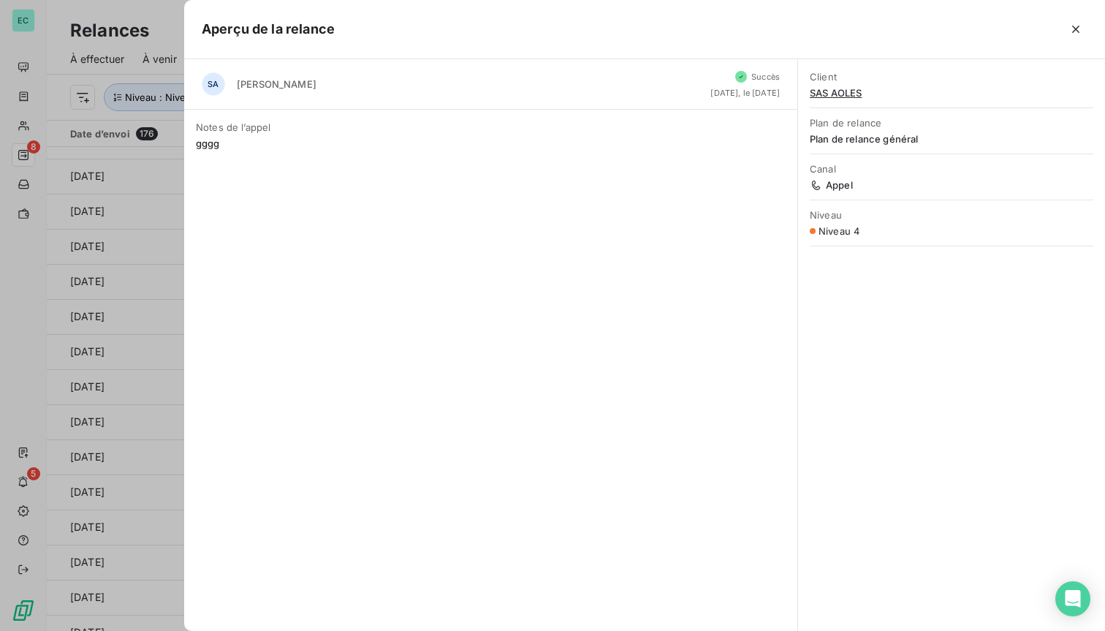
click at [123, 201] on div at bounding box center [552, 315] width 1105 height 631
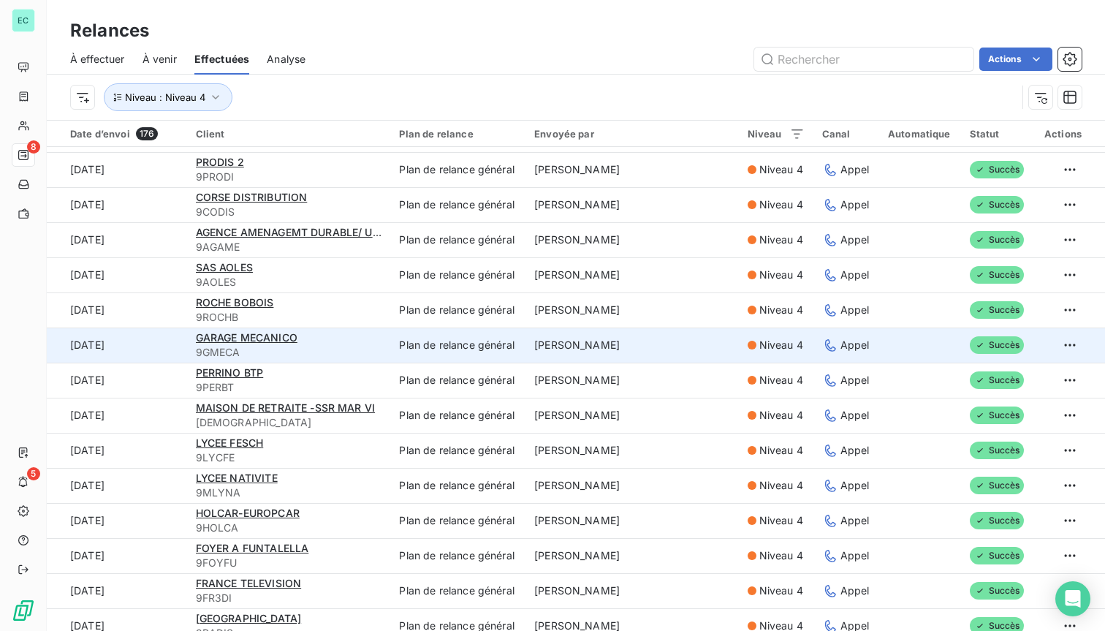
scroll to position [598, 0]
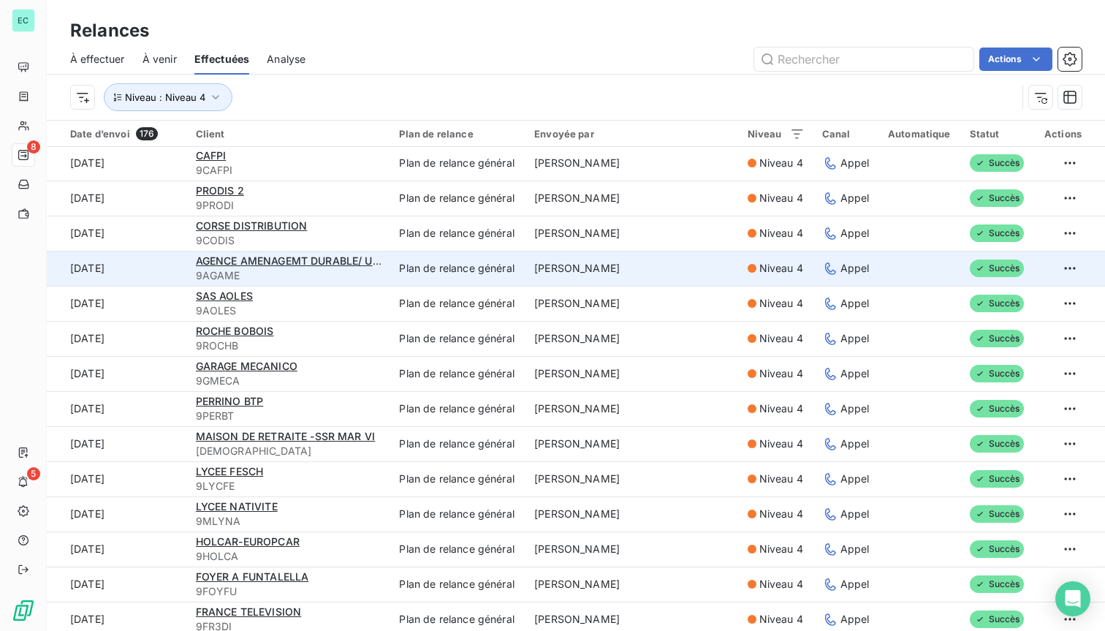
click at [442, 262] on td "Plan de relance général" at bounding box center [457, 268] width 135 height 35
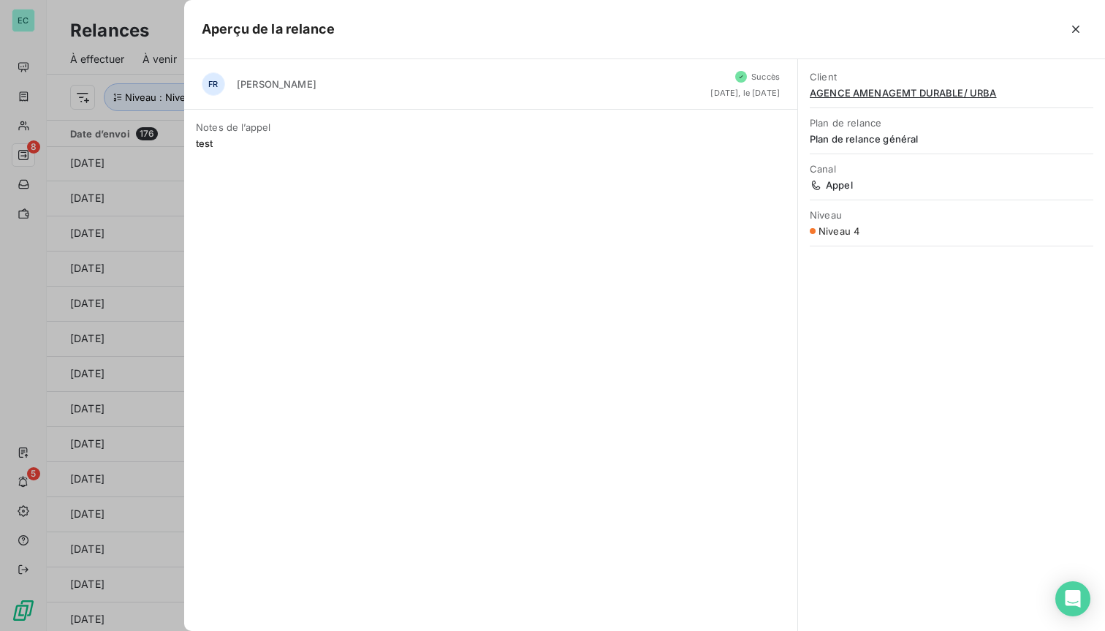
click at [124, 257] on div at bounding box center [552, 315] width 1105 height 631
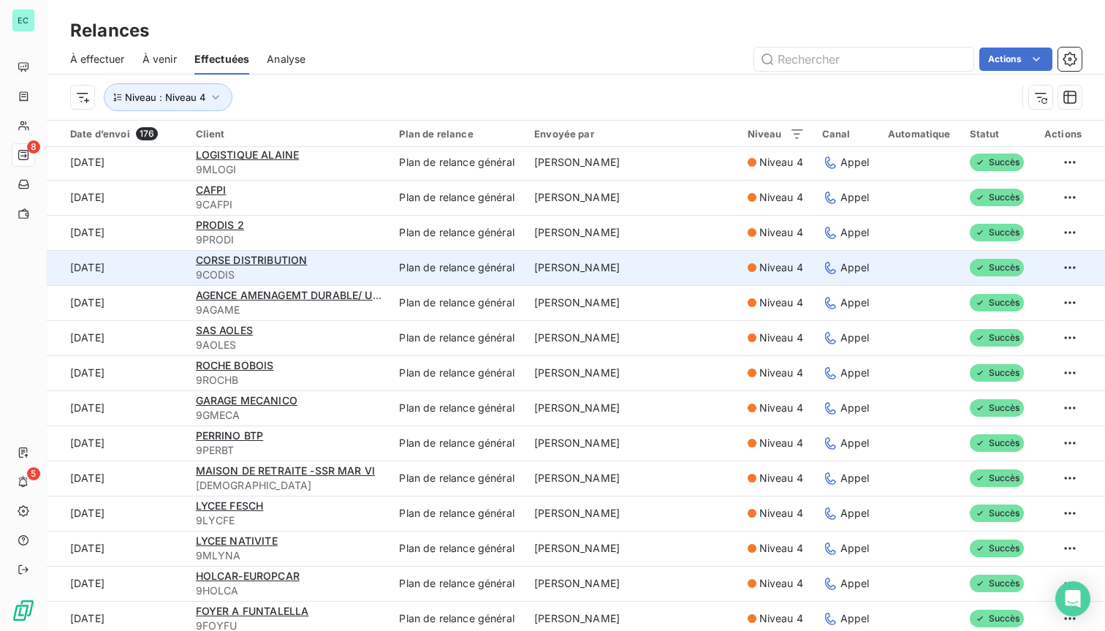
scroll to position [562, 0]
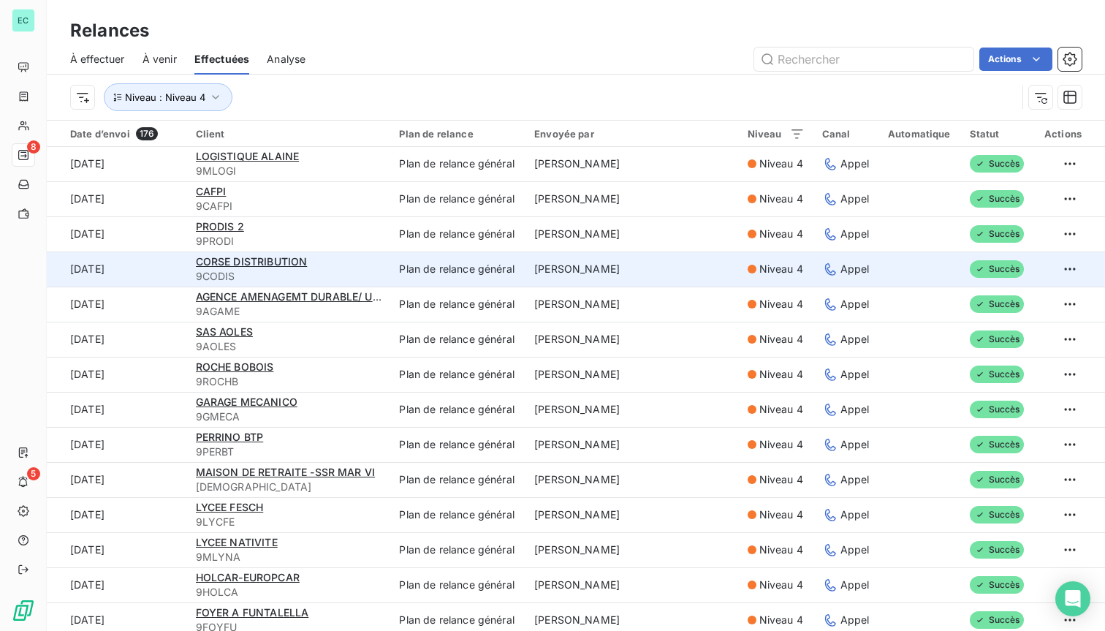
click at [471, 265] on td "Plan de relance général" at bounding box center [457, 268] width 135 height 35
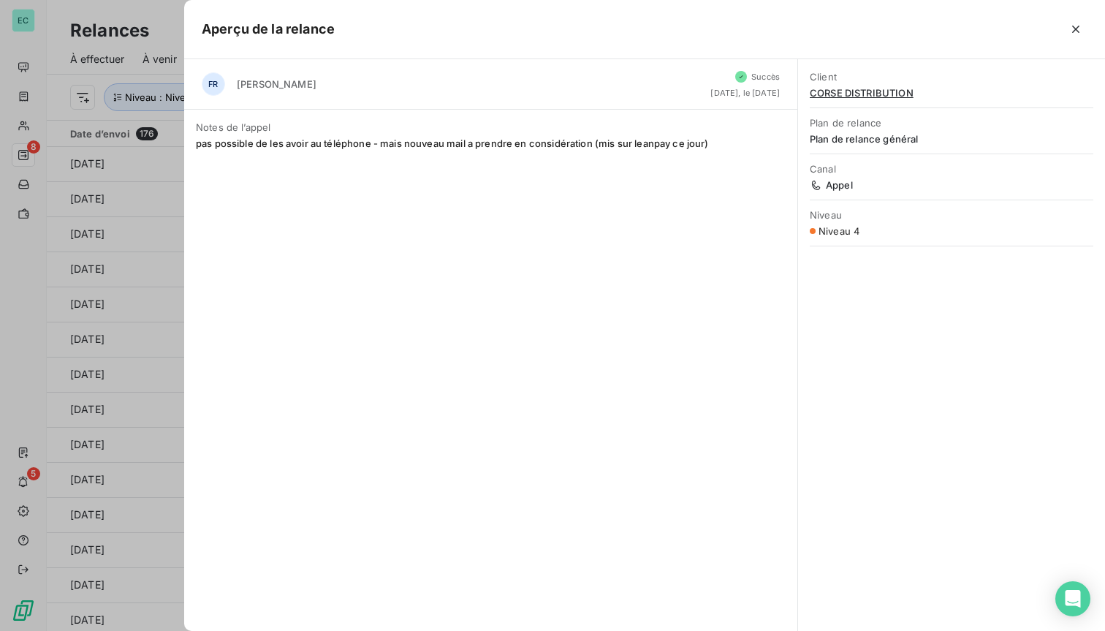
click at [18, 242] on div at bounding box center [552, 315] width 1105 height 631
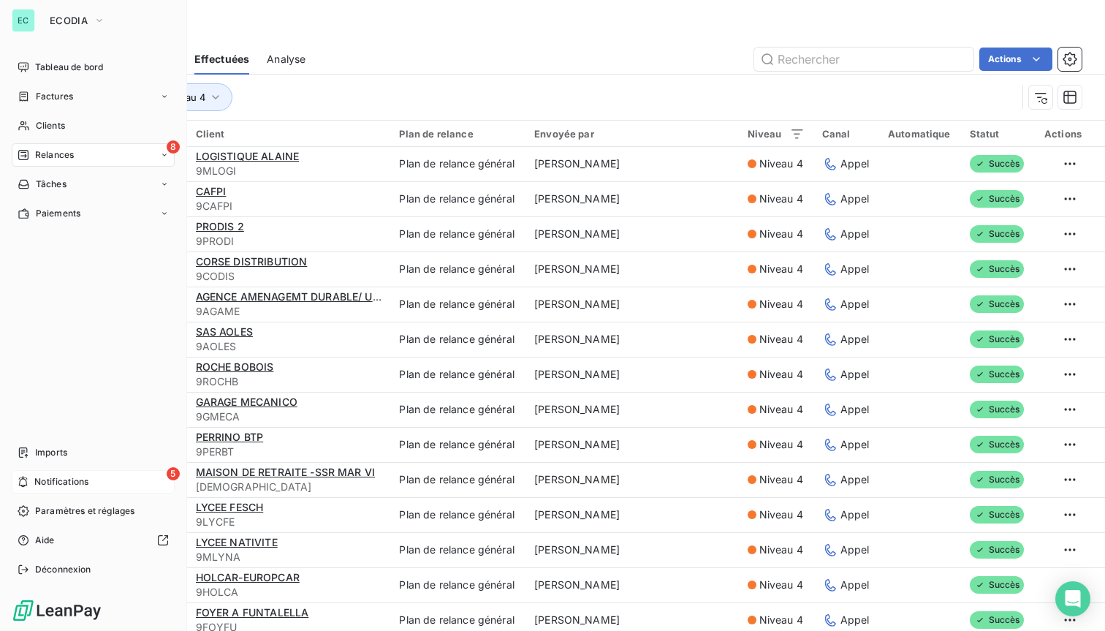
click at [83, 480] on span "Notifications" at bounding box center [61, 481] width 54 height 13
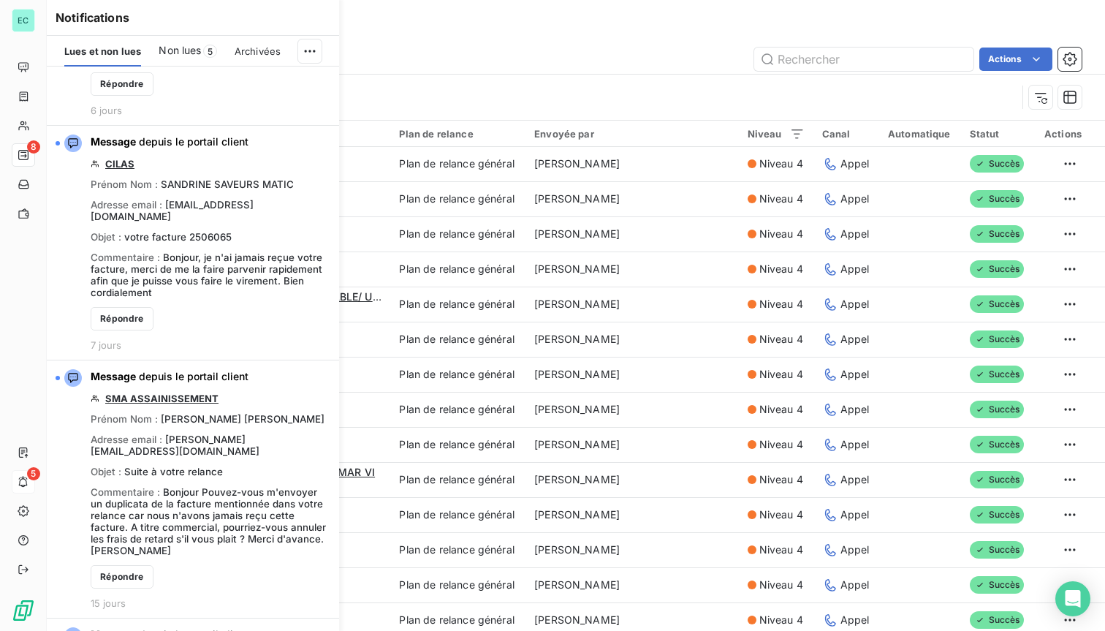
scroll to position [0, 0]
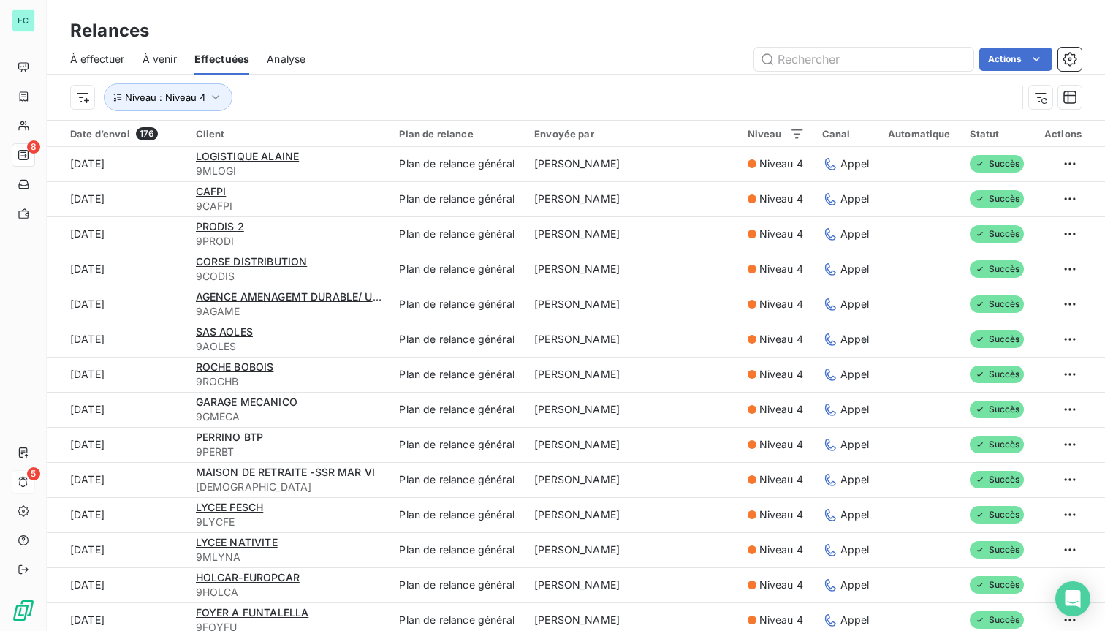
click at [409, 40] on div "Relances" at bounding box center [576, 31] width 1058 height 26
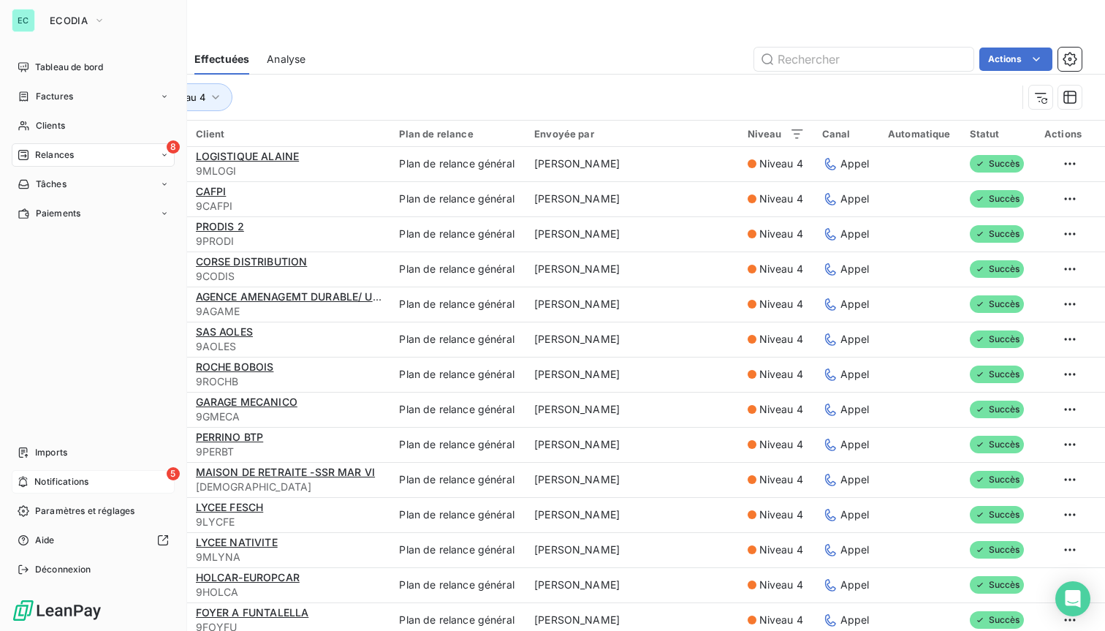
click at [26, 480] on icon at bounding box center [23, 482] width 11 height 12
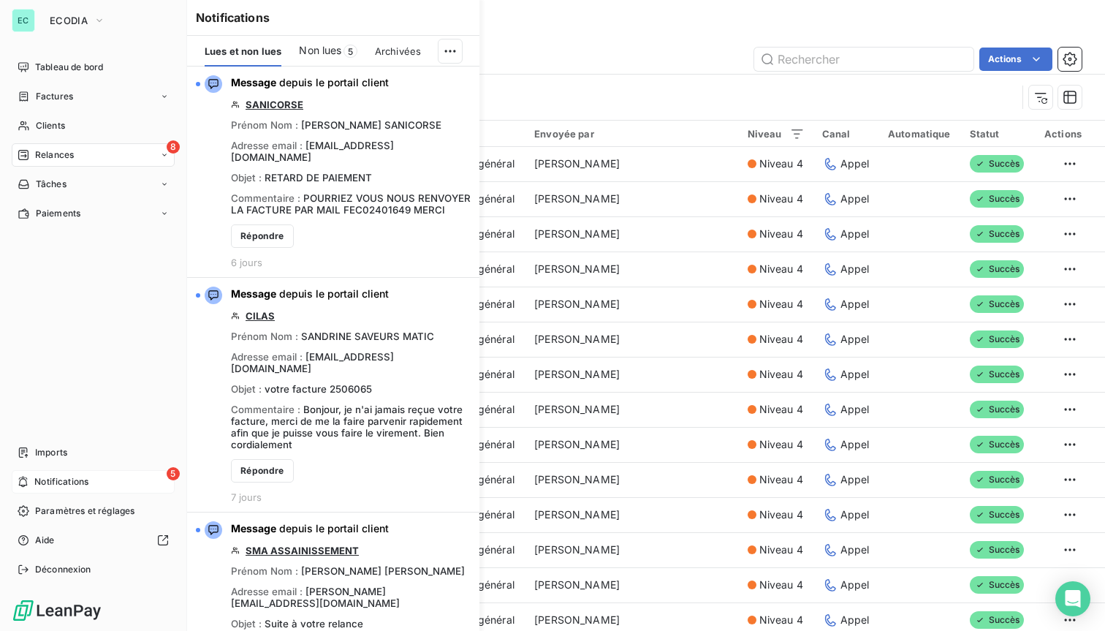
click at [82, 479] on span "Notifications" at bounding box center [61, 481] width 54 height 13
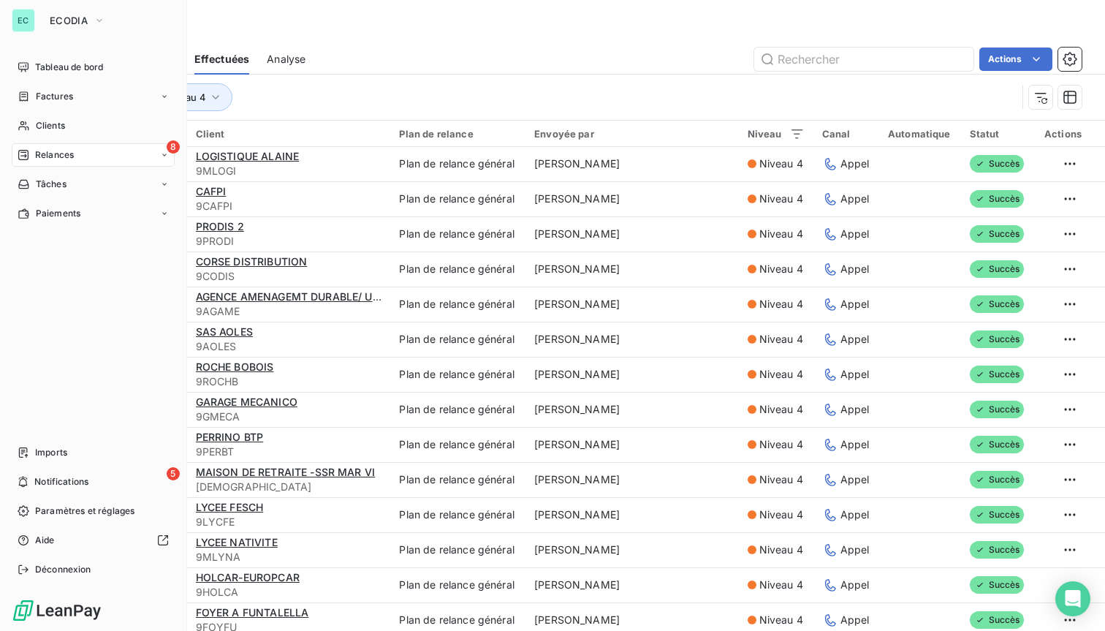
click at [106, 156] on div "8 Relances" at bounding box center [93, 154] width 163 height 23
click at [71, 181] on span "À effectuer" at bounding box center [59, 184] width 48 height 13
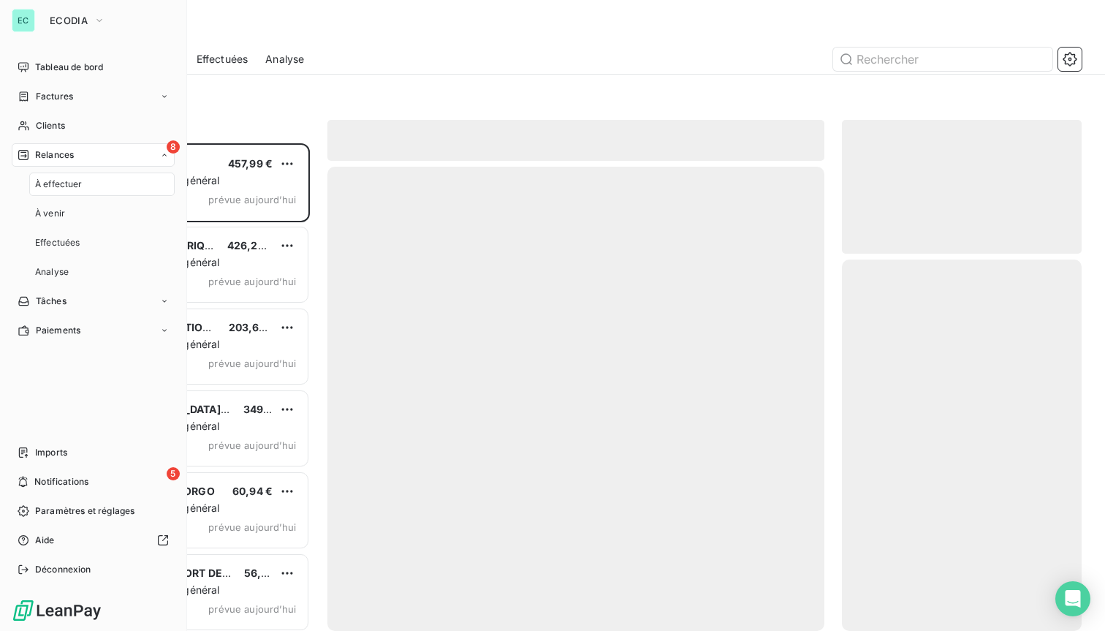
scroll to position [487, 240]
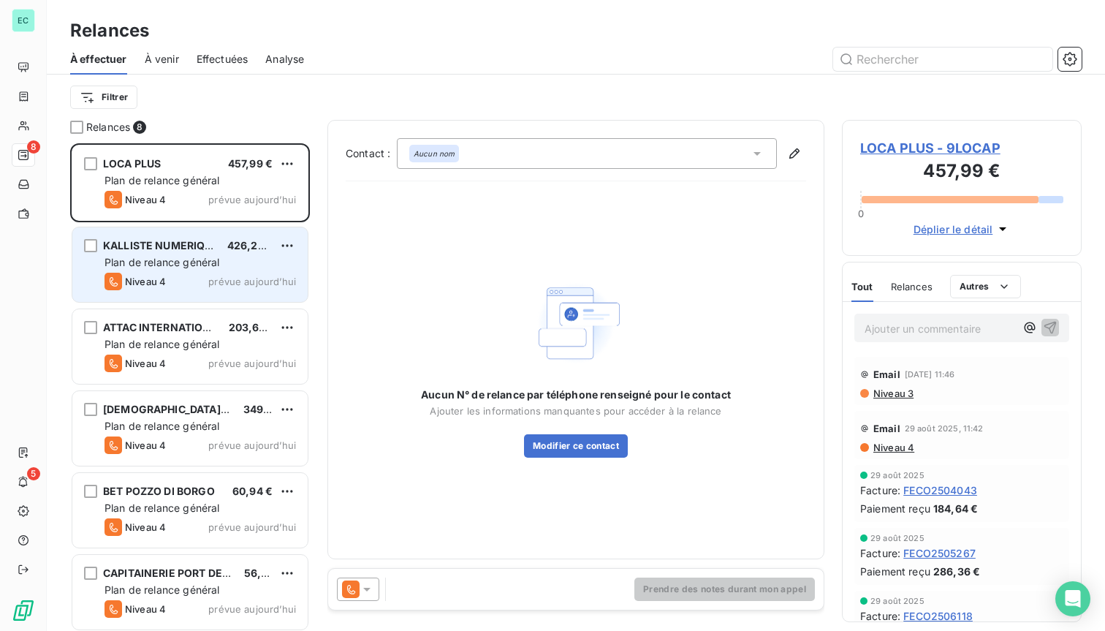
click at [262, 249] on span "426,29 €" at bounding box center [250, 245] width 47 height 12
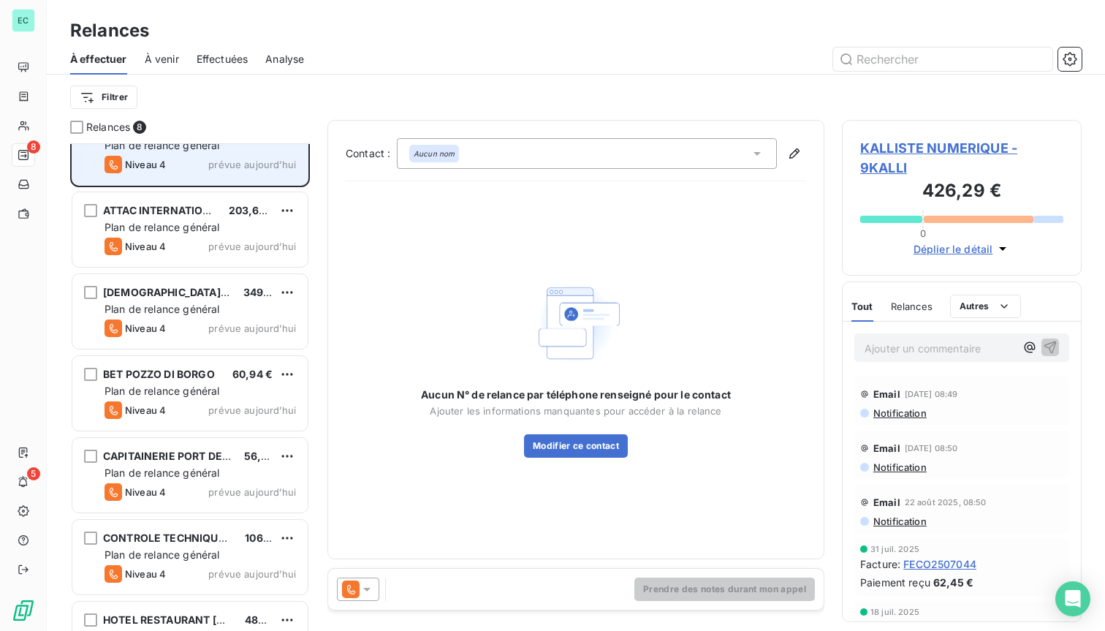
scroll to position [168, 0]
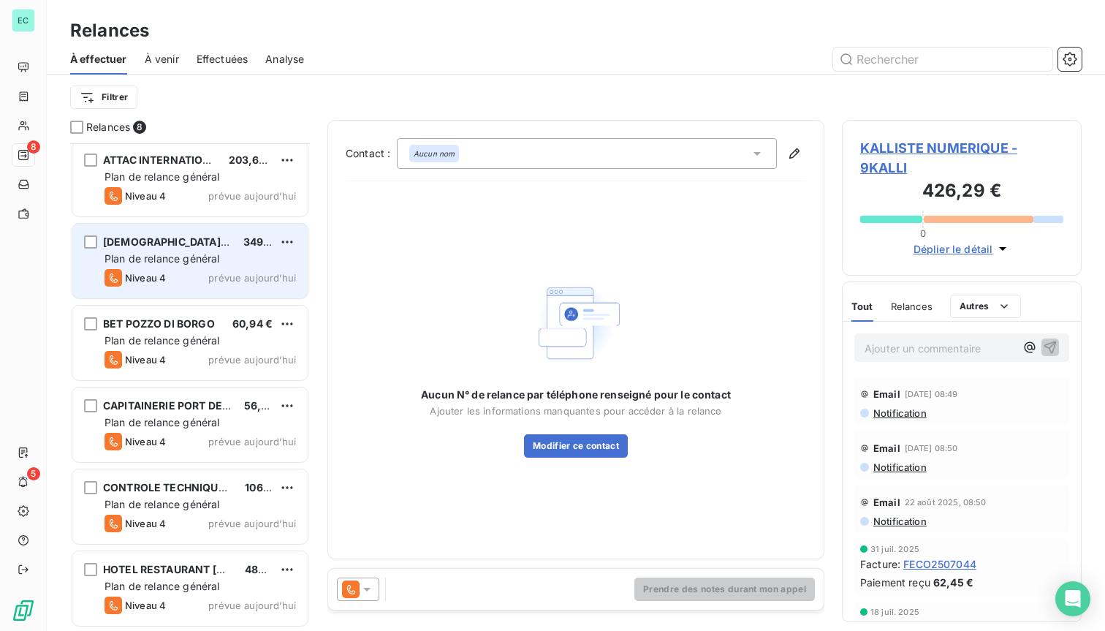
click at [240, 262] on div "Plan de relance général" at bounding box center [200, 258] width 191 height 15
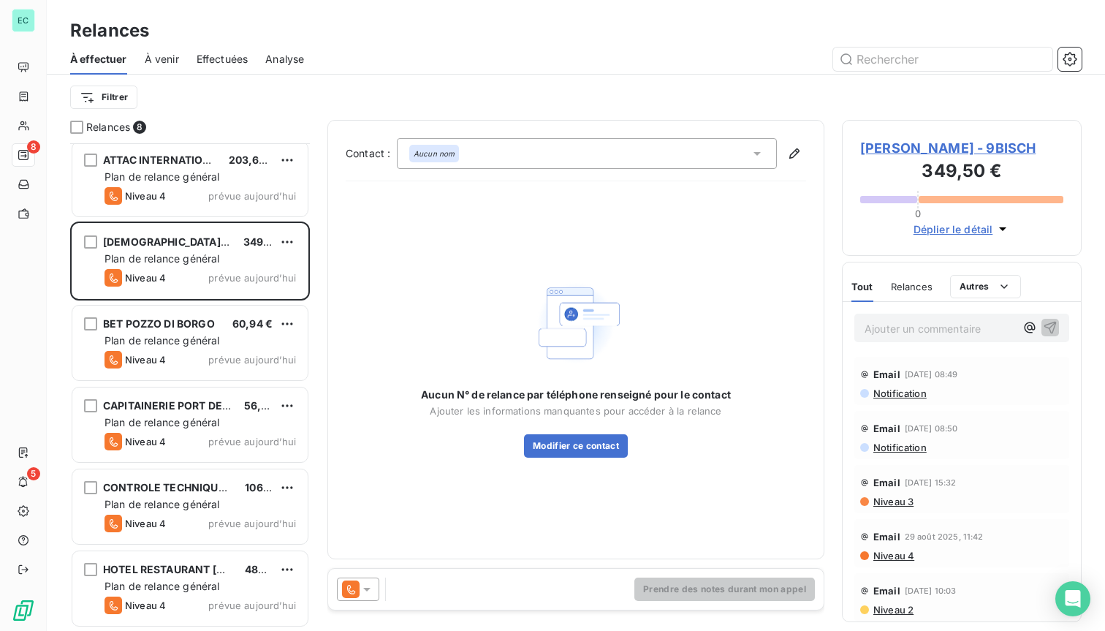
click at [914, 288] on span "Relances" at bounding box center [912, 287] width 42 height 12
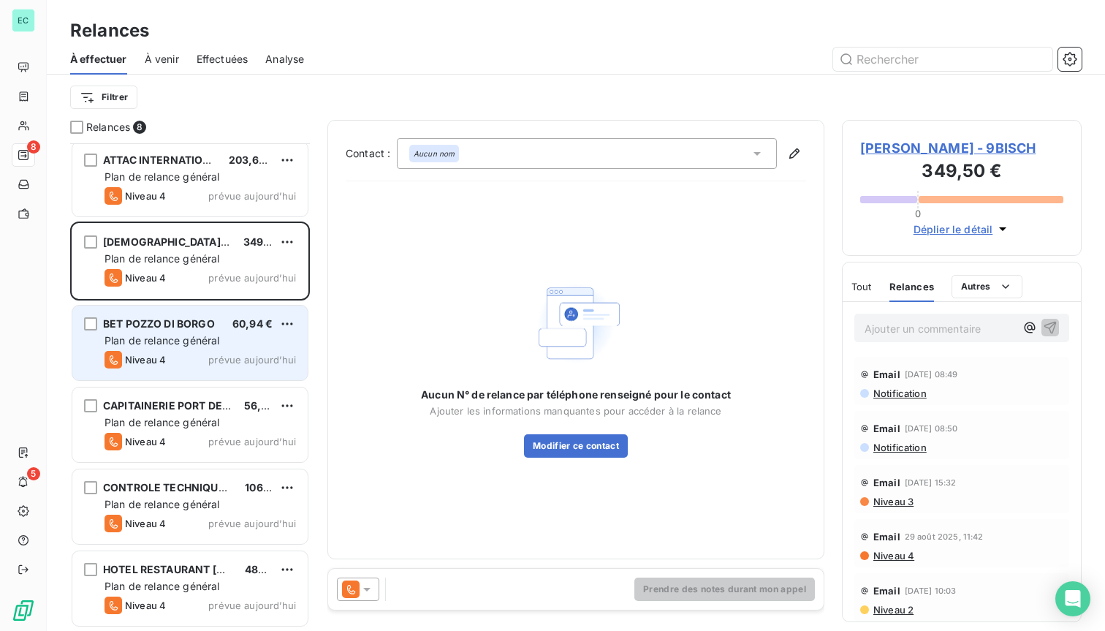
click at [151, 340] on span "Plan de relance général" at bounding box center [162, 340] width 115 height 12
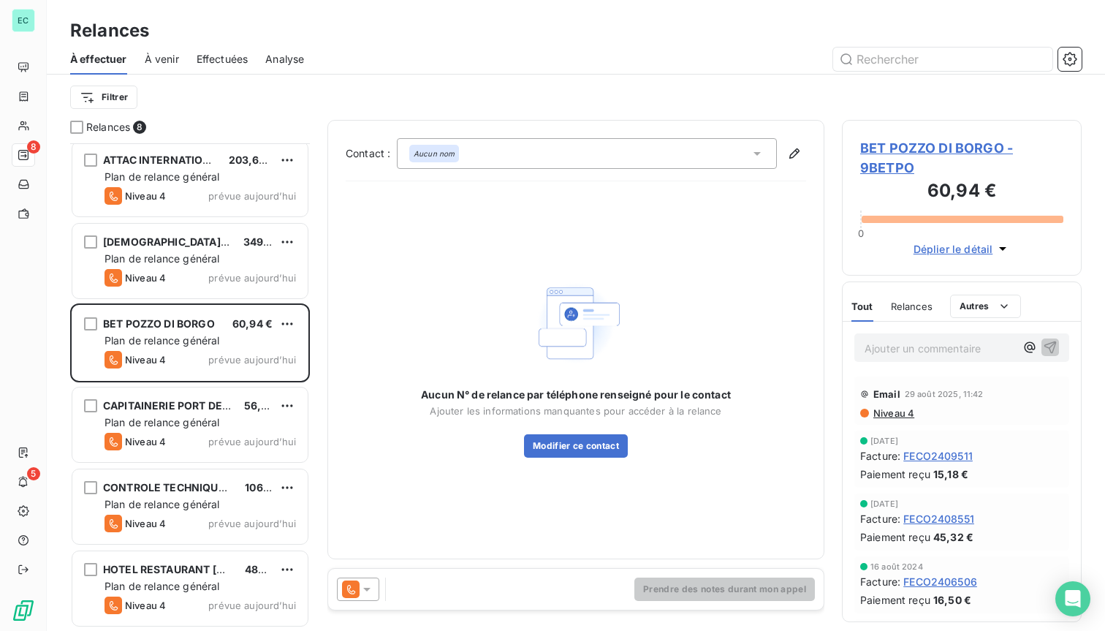
click at [225, 52] on span "Effectuées" at bounding box center [223, 59] width 52 height 15
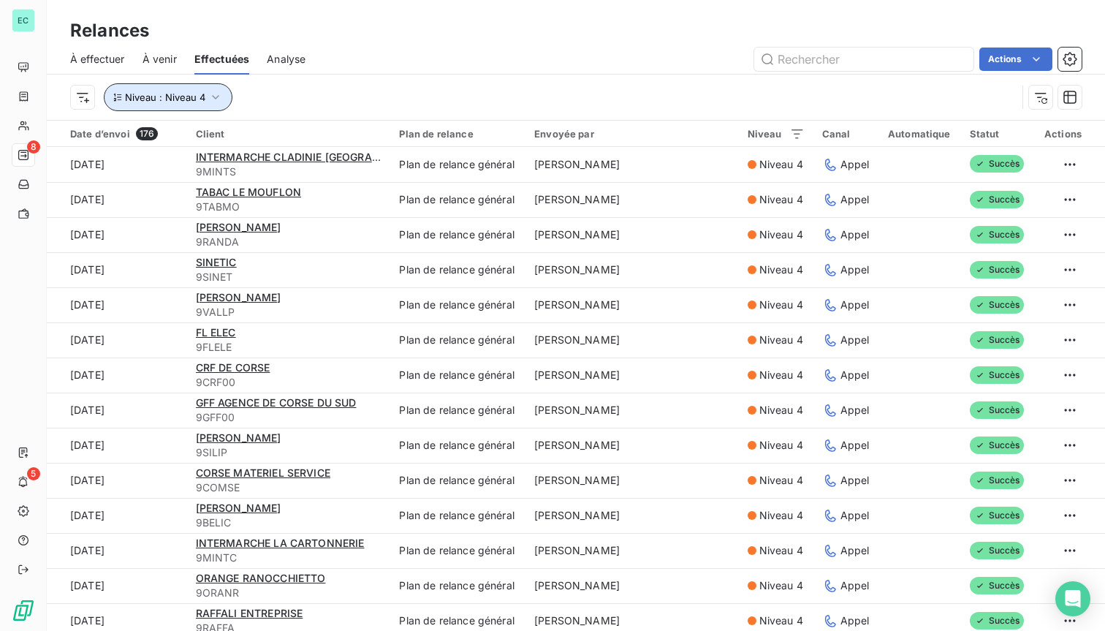
click at [226, 95] on button "Niveau : Niveau 4" at bounding box center [168, 97] width 129 height 28
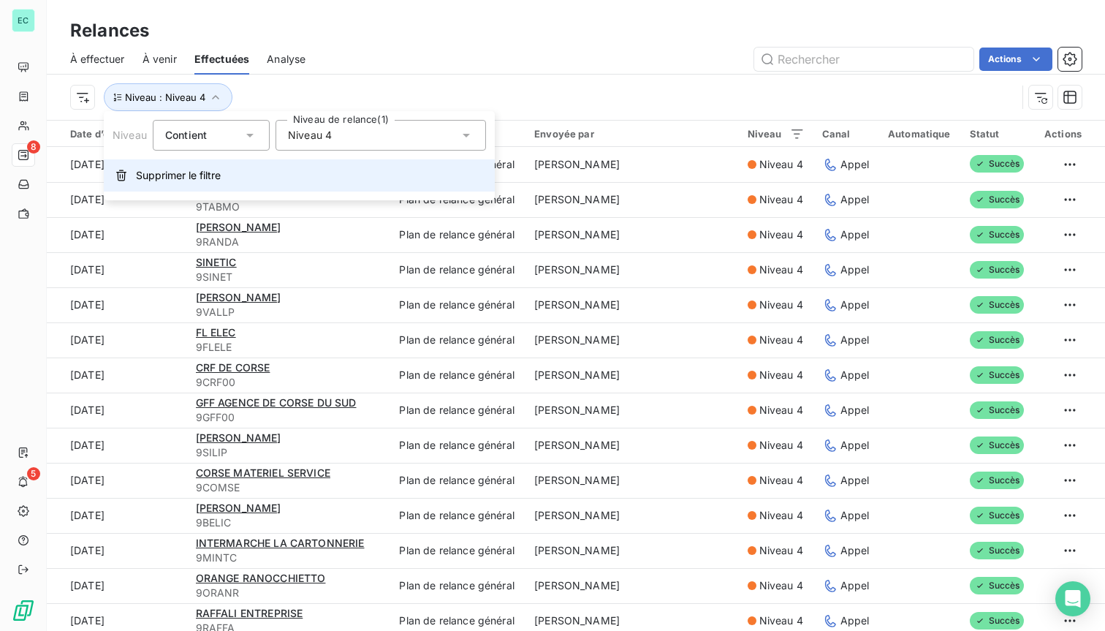
click at [198, 164] on button "Supprimer le filtre" at bounding box center [299, 175] width 391 height 32
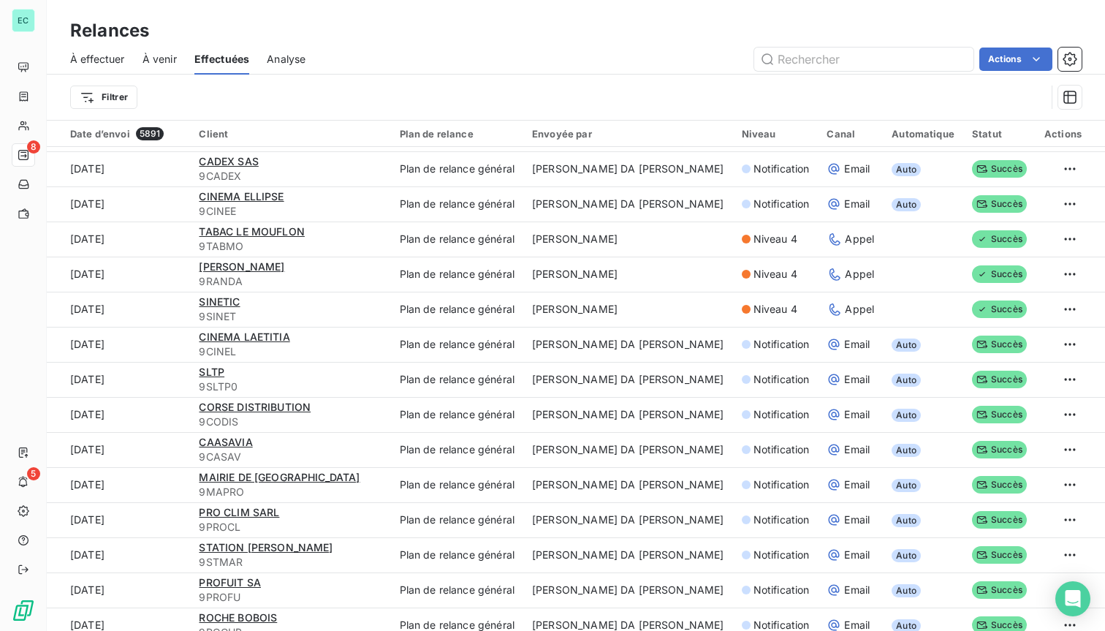
scroll to position [1423, 0]
